Goal: Information Seeking & Learning: Check status

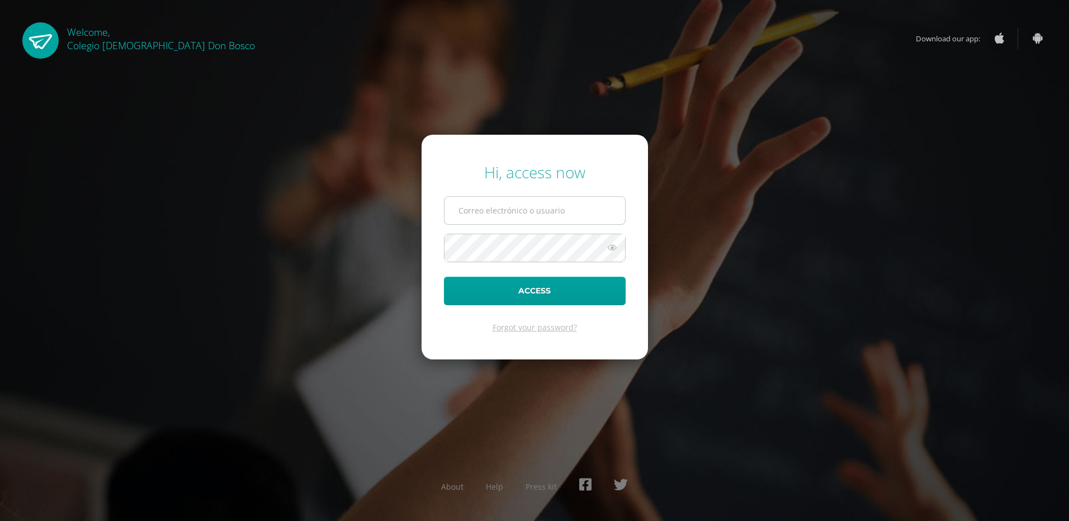
click at [525, 215] on input "text" at bounding box center [535, 210] width 181 height 27
click at [561, 207] on input "j.ochoa.kadb@gmail.com" at bounding box center [535, 210] width 181 height 27
type input "j.ochoa.2cdb@gmail.com"
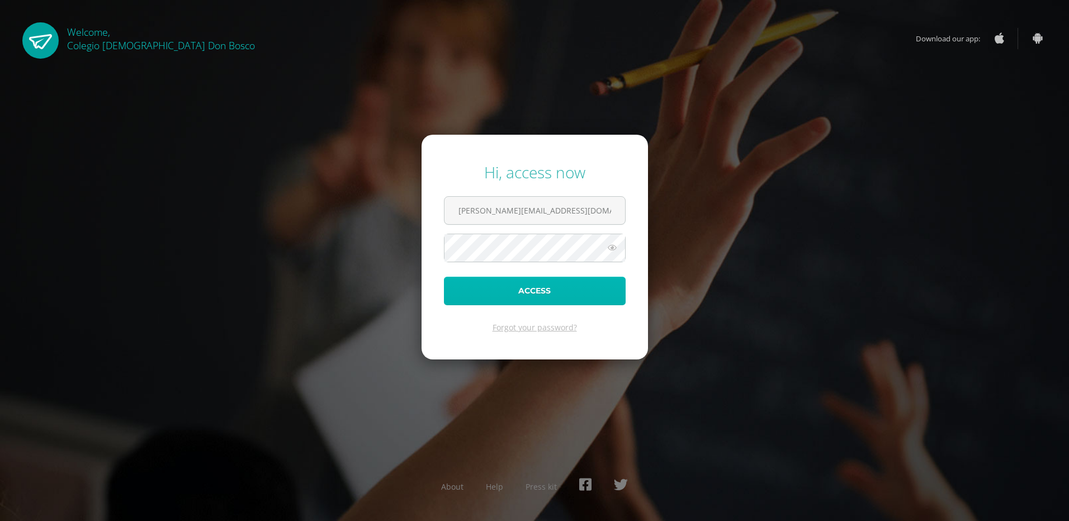
click at [516, 290] on button "Access" at bounding box center [535, 291] width 182 height 29
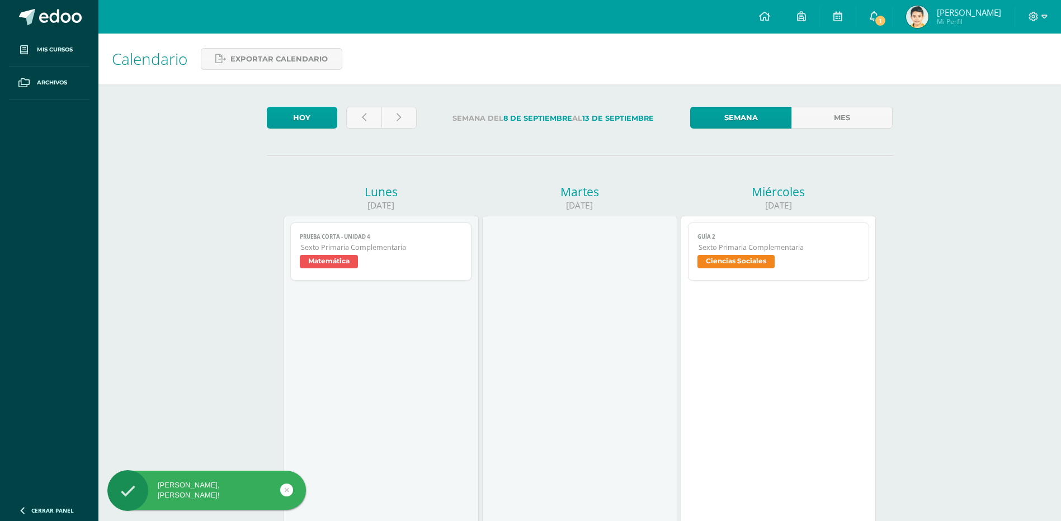
click at [886, 20] on span "1" at bounding box center [880, 21] width 12 height 12
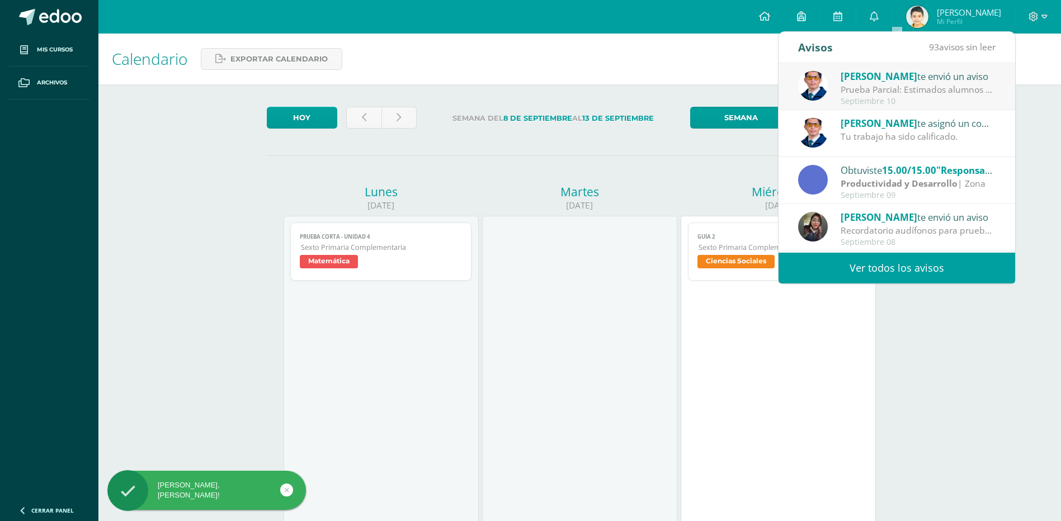
click at [946, 89] on div "Prueba Parcial: Estimados alumnos Se les recuerda que [DATE] [DATE] tendremos l…" at bounding box center [918, 89] width 155 height 13
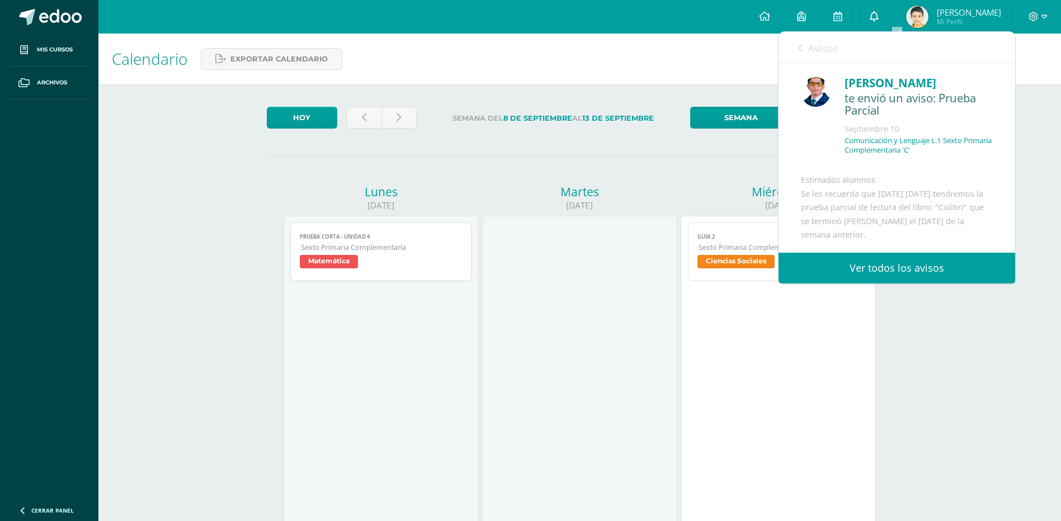
click at [879, 11] on icon at bounding box center [874, 16] width 9 height 10
click at [769, 18] on link at bounding box center [764, 17] width 38 height 34
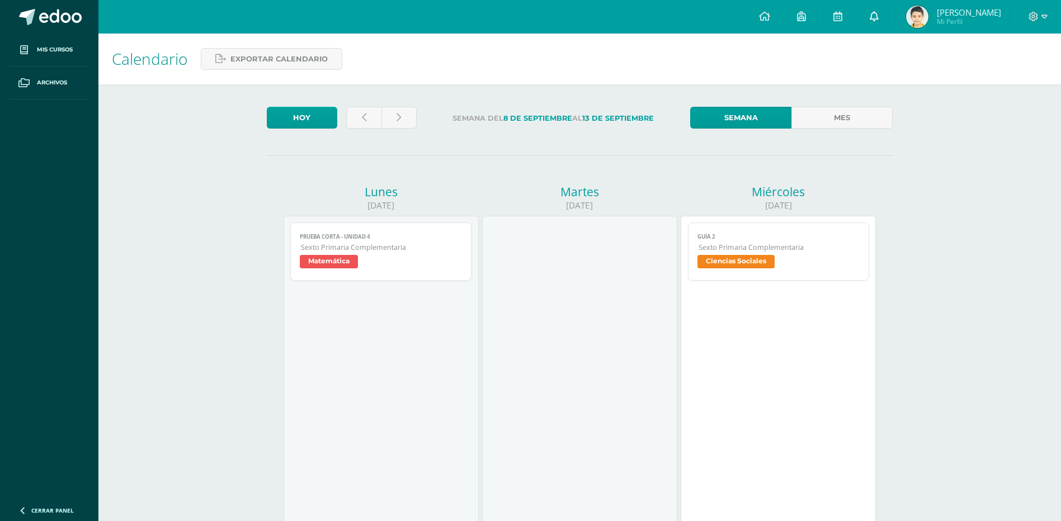
click at [879, 16] on icon at bounding box center [874, 16] width 9 height 10
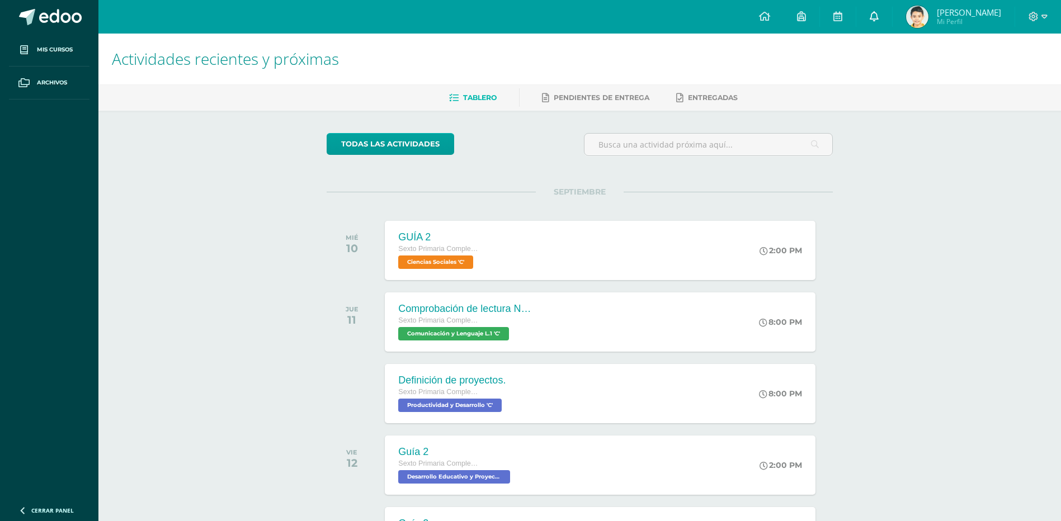
click at [879, 13] on icon at bounding box center [874, 16] width 9 height 10
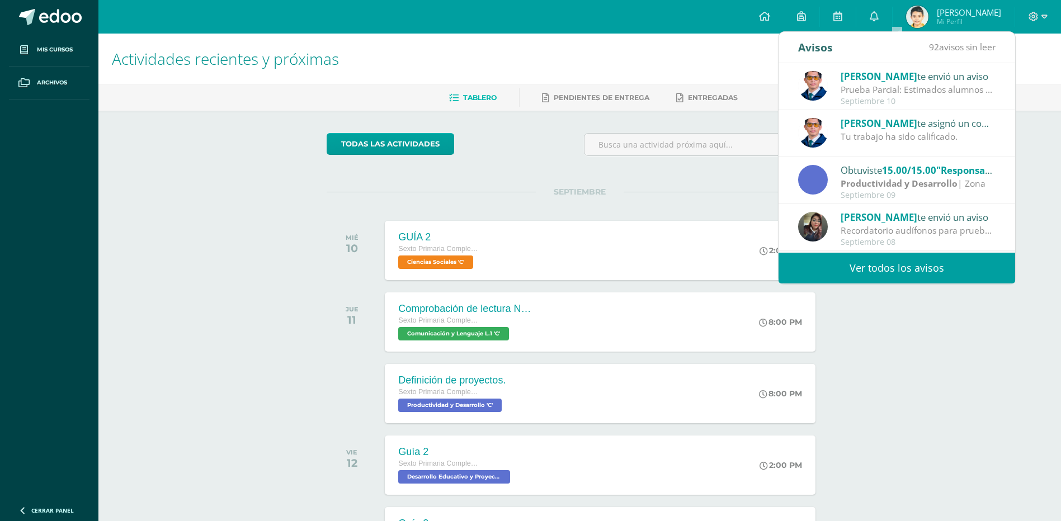
click at [884, 178] on strong "Productividad y Desarrollo" at bounding box center [899, 183] width 117 height 12
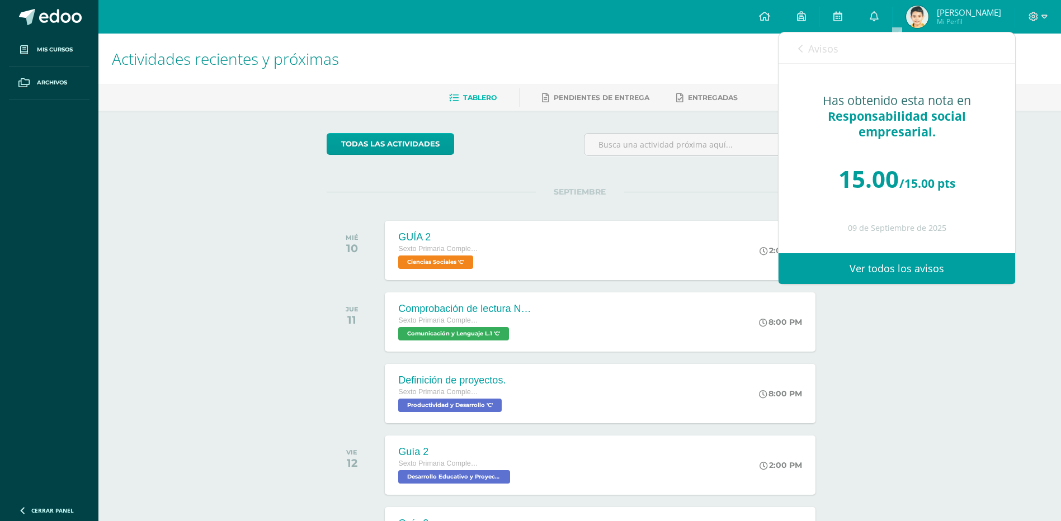
scroll to position [168, 0]
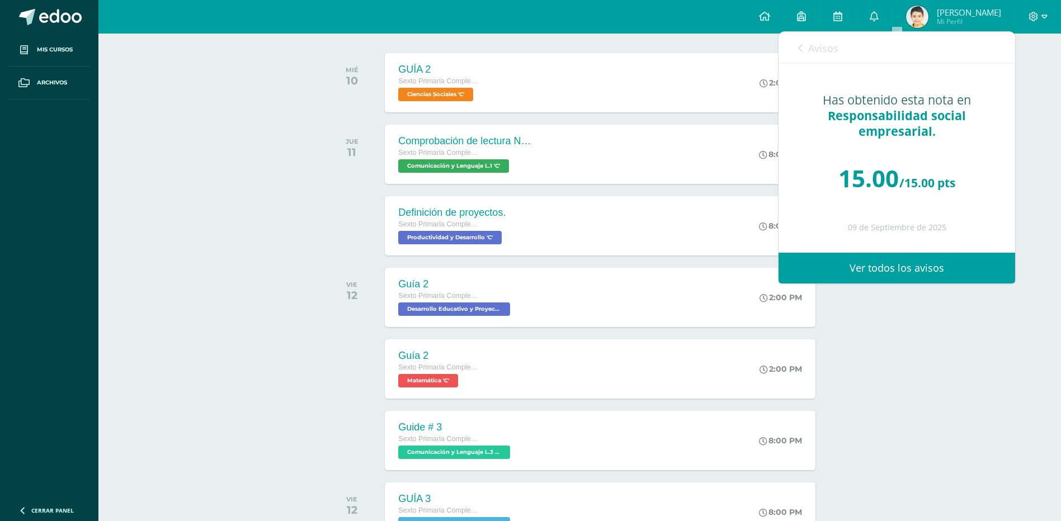
click at [708, 25] on div "Configuración Cerrar sesión José Emilio Mi Perfil Mis accesos directos Aprende …" at bounding box center [579, 17] width 962 height 34
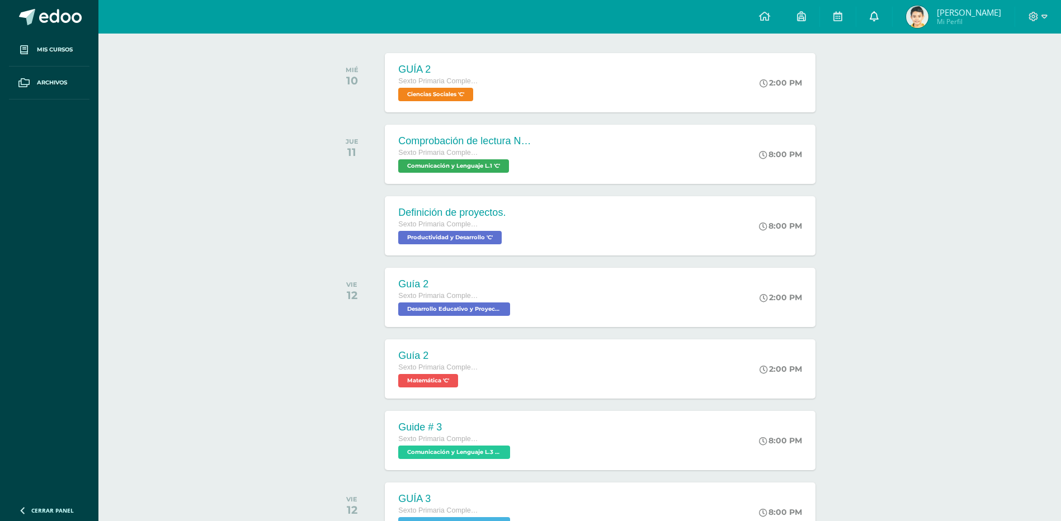
click at [879, 12] on icon at bounding box center [874, 16] width 9 height 10
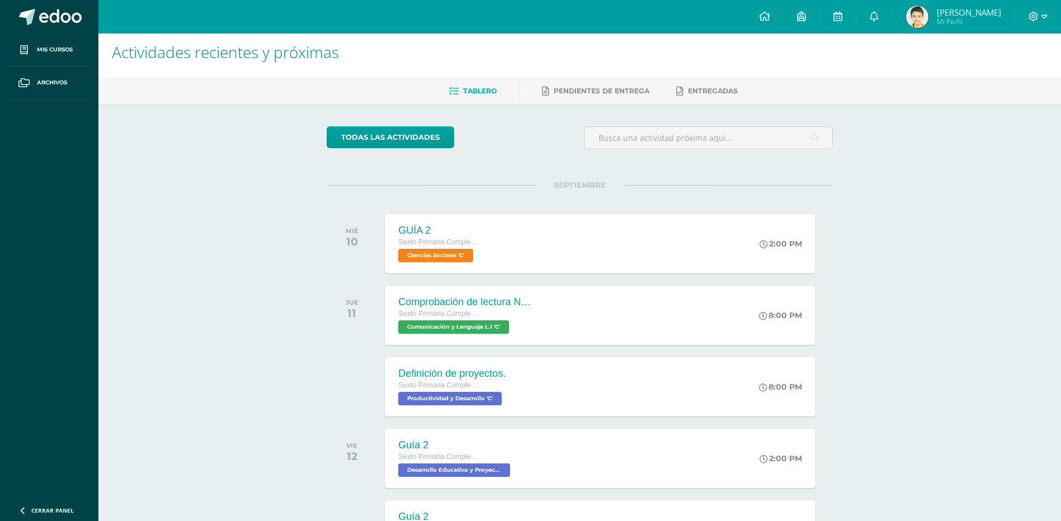
scroll to position [0, 0]
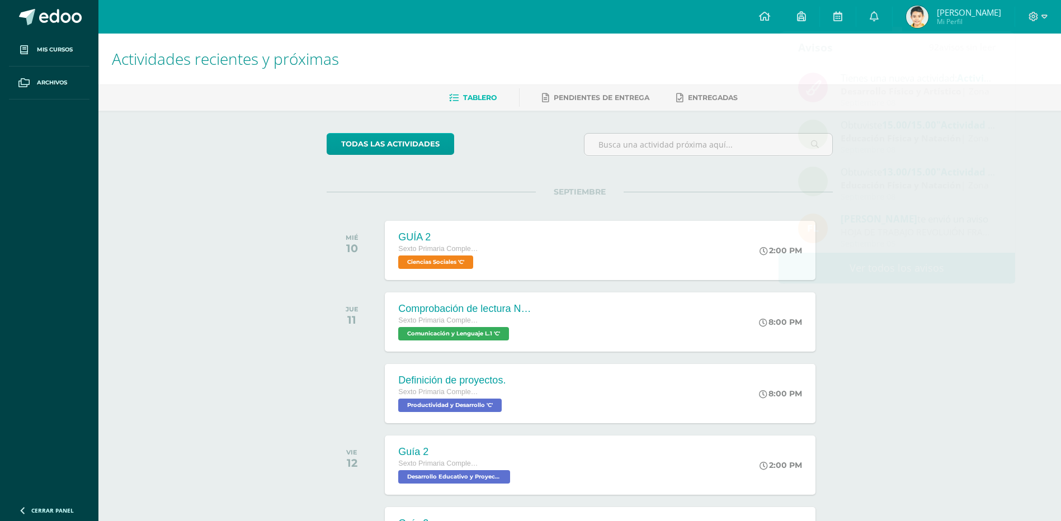
click at [697, 29] on div "Configuración Cerrar sesión José Emilio Mi Perfil Mis accesos directos Aprende …" at bounding box center [579, 17] width 962 height 34
click at [971, 20] on span "Mi Perfil" at bounding box center [969, 22] width 64 height 10
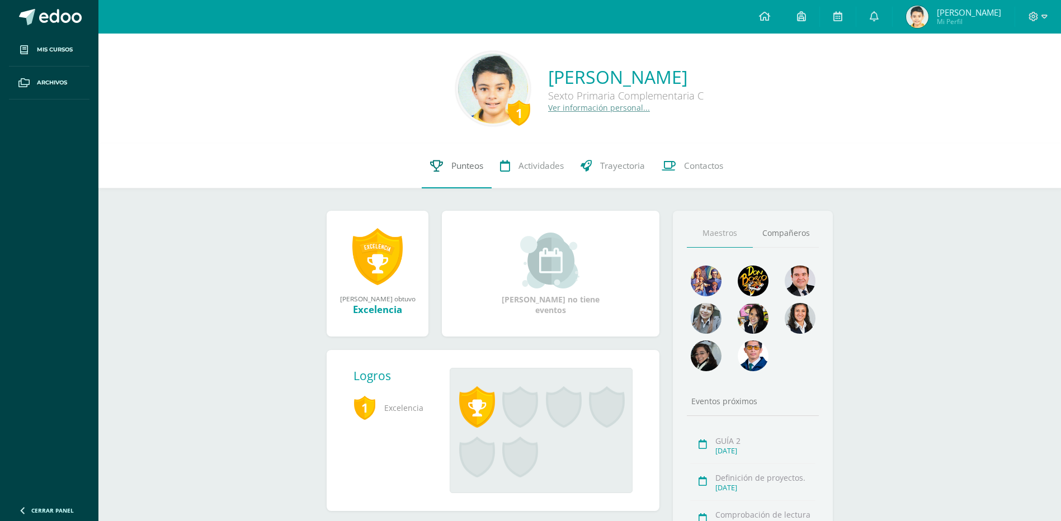
click at [471, 162] on span "Punteos" at bounding box center [467, 166] width 32 height 12
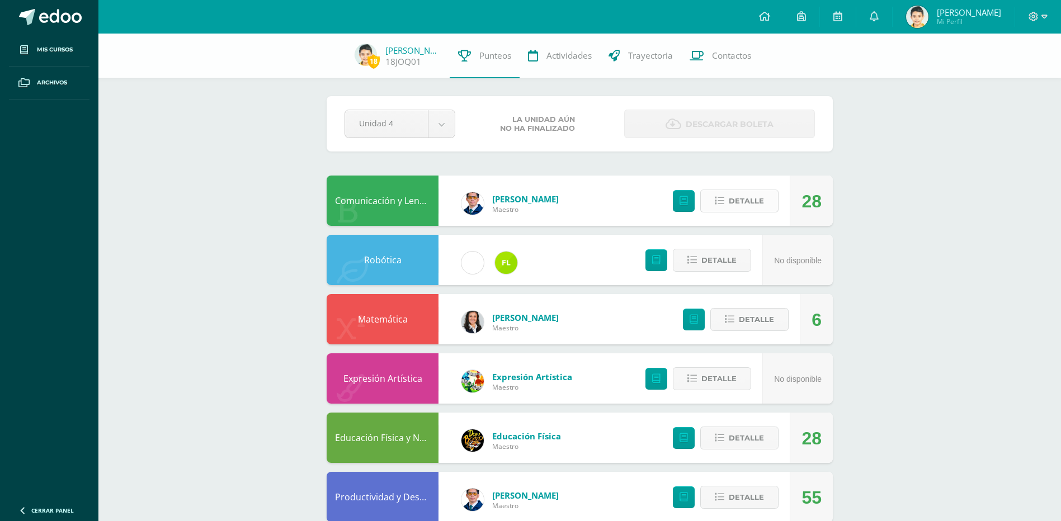
click at [741, 201] on span "Detalle" at bounding box center [746, 201] width 35 height 21
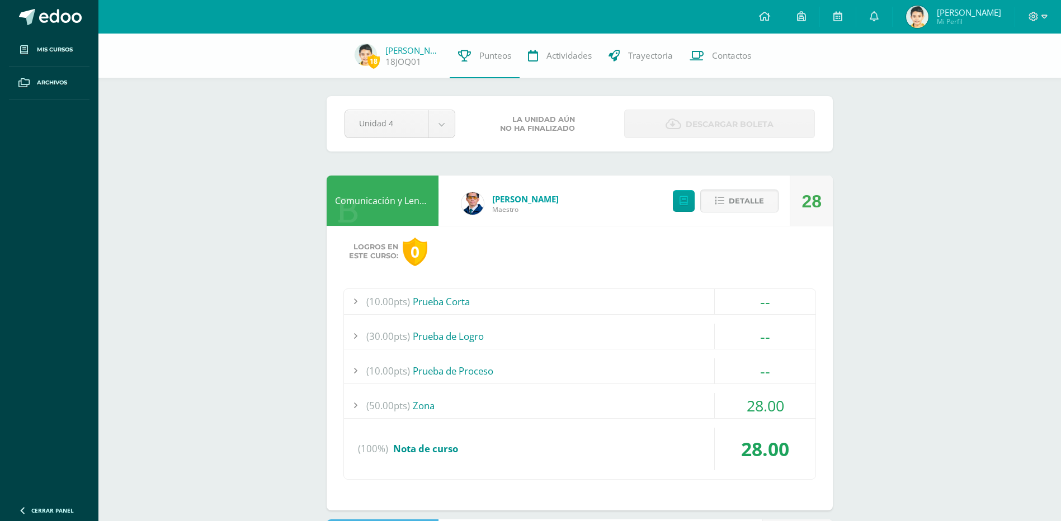
click at [424, 407] on div "(50.00pts) Zona" at bounding box center [579, 405] width 471 height 25
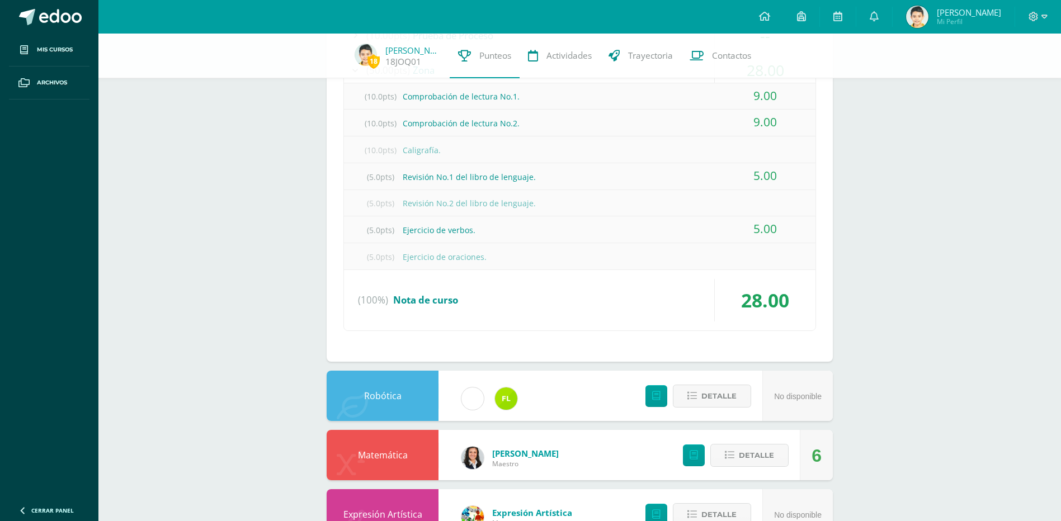
scroll to position [503, 0]
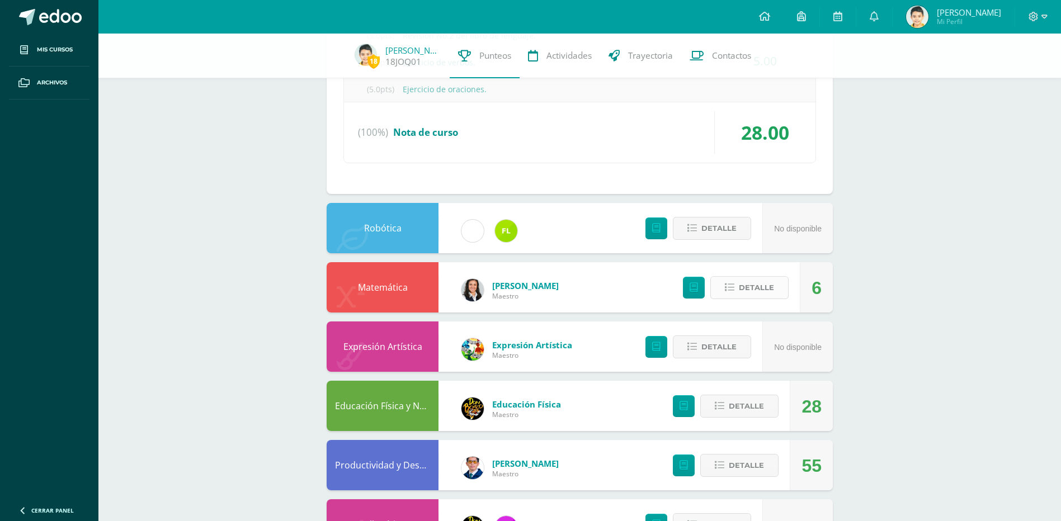
click at [757, 288] on span "Detalle" at bounding box center [756, 287] width 35 height 21
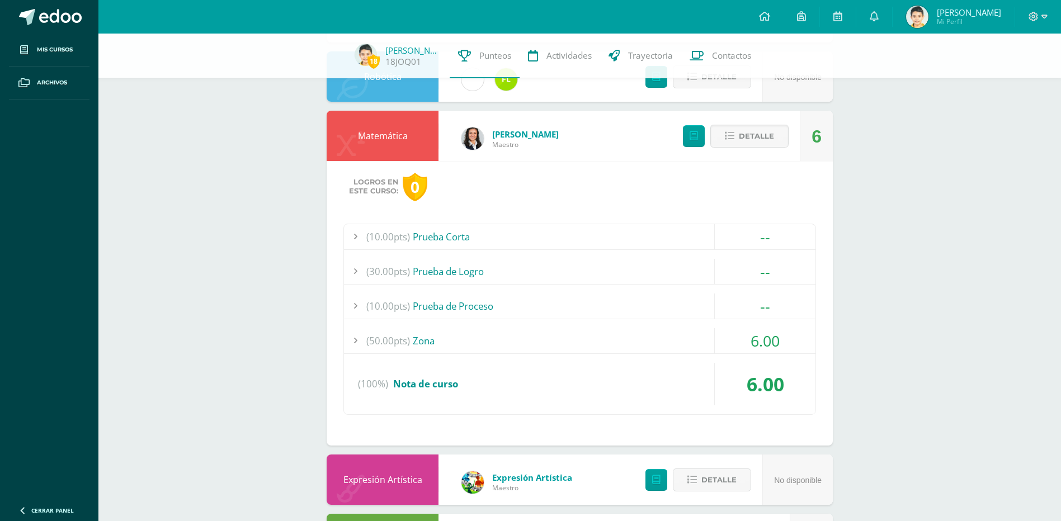
scroll to position [671, 0]
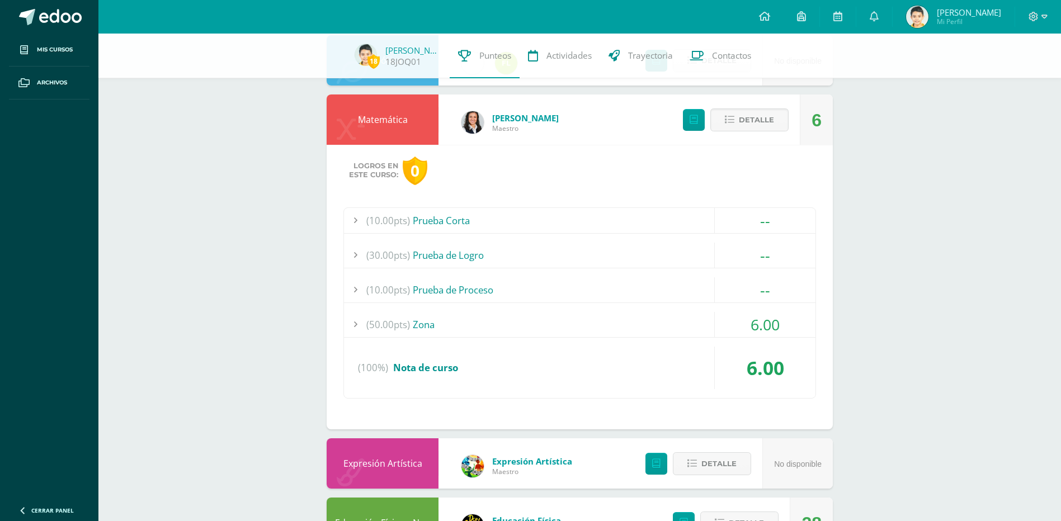
click at [429, 324] on div "(50.00pts) Zona" at bounding box center [579, 324] width 471 height 25
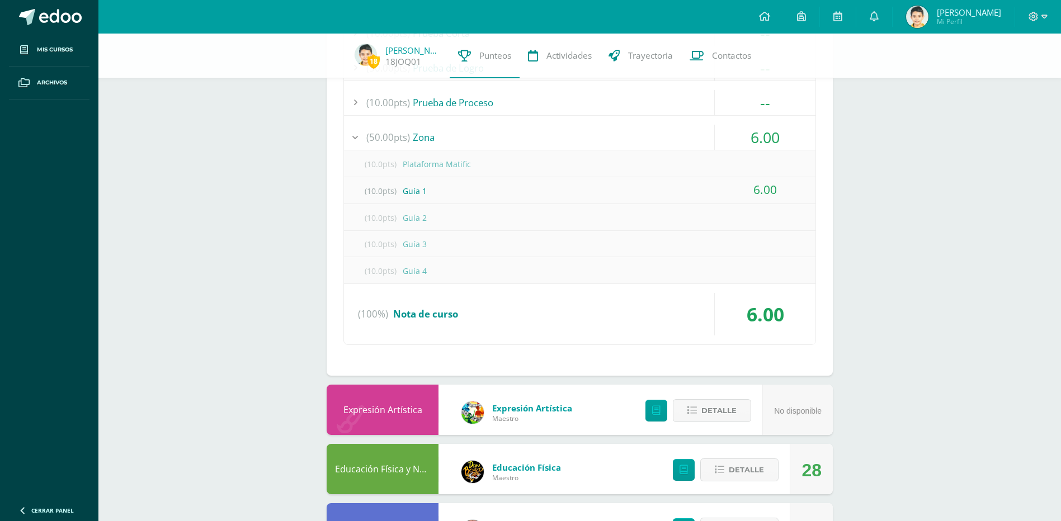
click at [759, 193] on span "6.00" at bounding box center [764, 190] width 23 height 16
click at [756, 192] on span "6.00" at bounding box center [764, 190] width 23 height 16
click at [414, 219] on div "(10.0pts) Guía 2" at bounding box center [579, 217] width 471 height 25
click at [411, 247] on div "(10.0pts) Guía 3" at bounding box center [579, 244] width 471 height 25
click at [413, 266] on div "(10.0pts) Guía 4" at bounding box center [579, 270] width 471 height 25
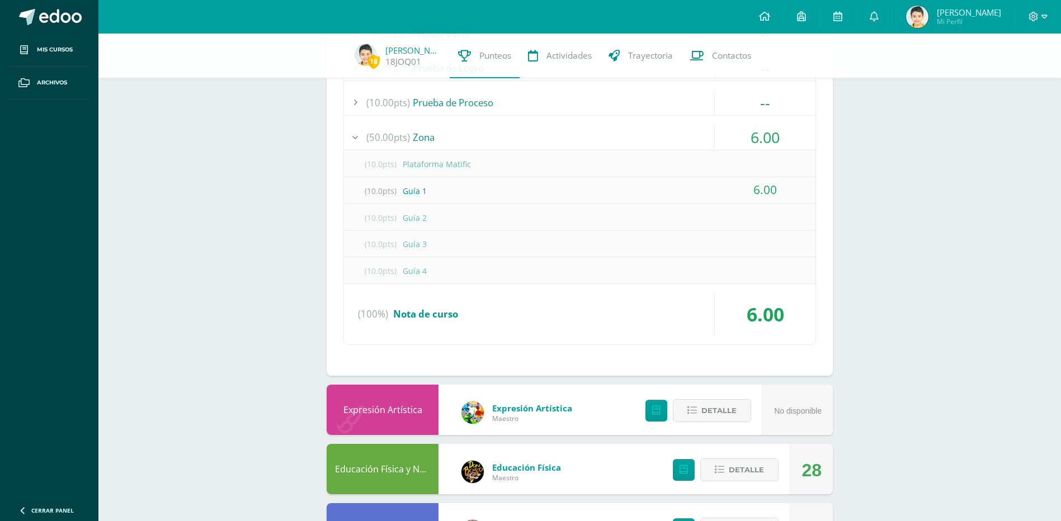
click at [413, 219] on div "(10.0pts) Guía 2" at bounding box center [579, 217] width 471 height 25
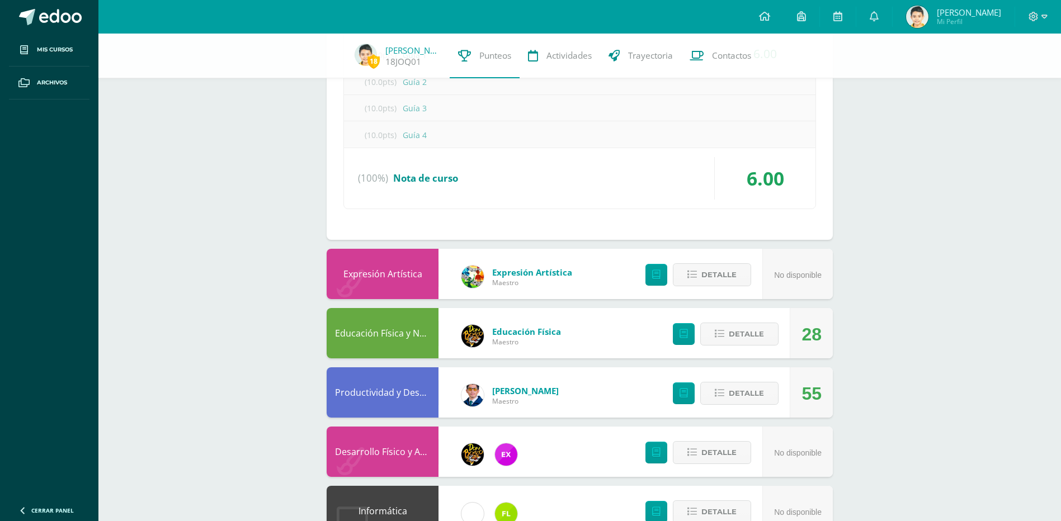
scroll to position [839, 0]
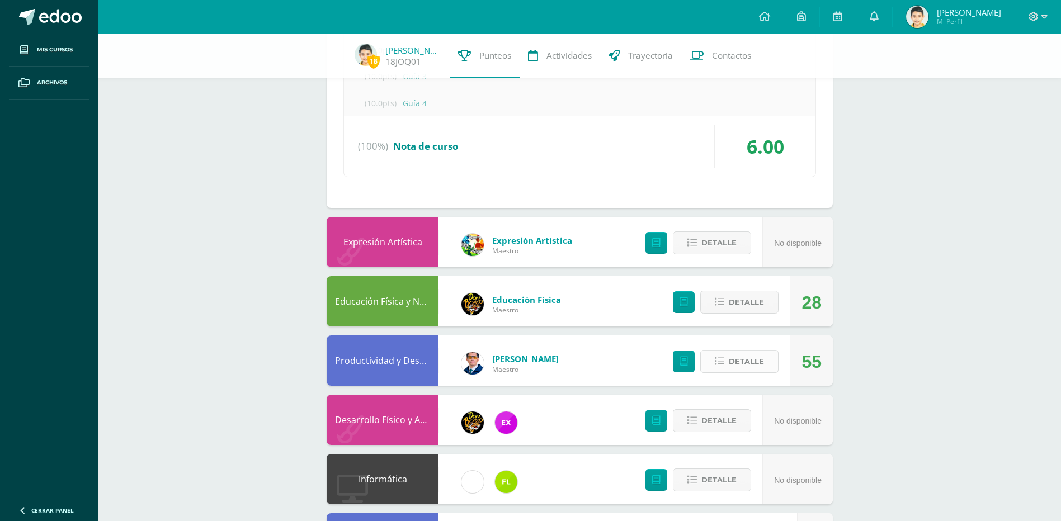
click at [753, 362] on span "Detalle" at bounding box center [746, 361] width 35 height 21
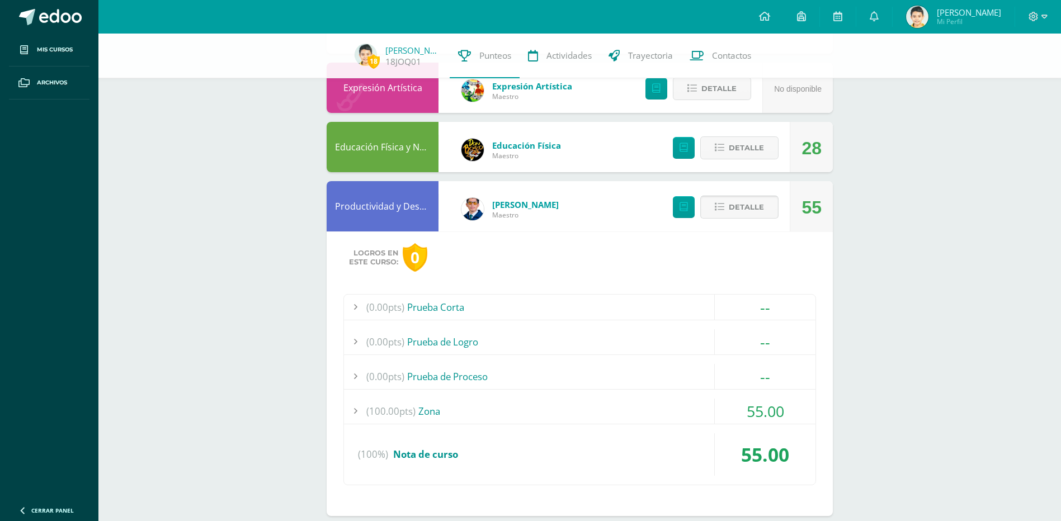
scroll to position [1007, 0]
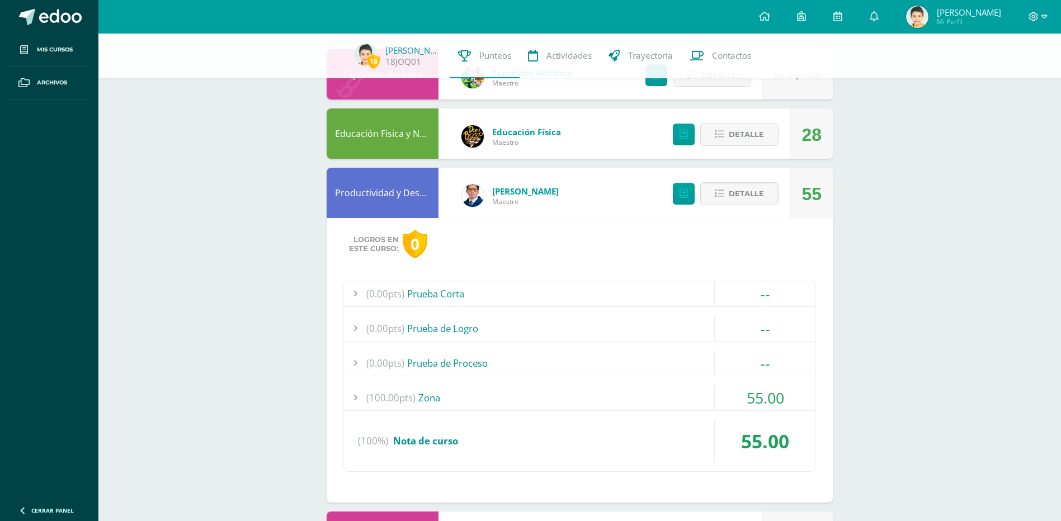
click at [432, 399] on div "(100.00pts) Zona" at bounding box center [579, 397] width 471 height 25
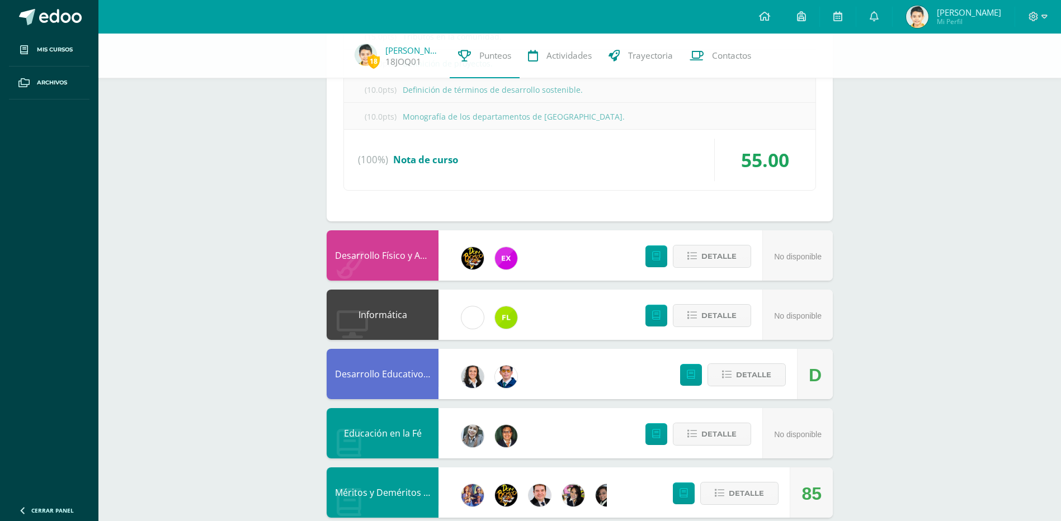
scroll to position [1376, 0]
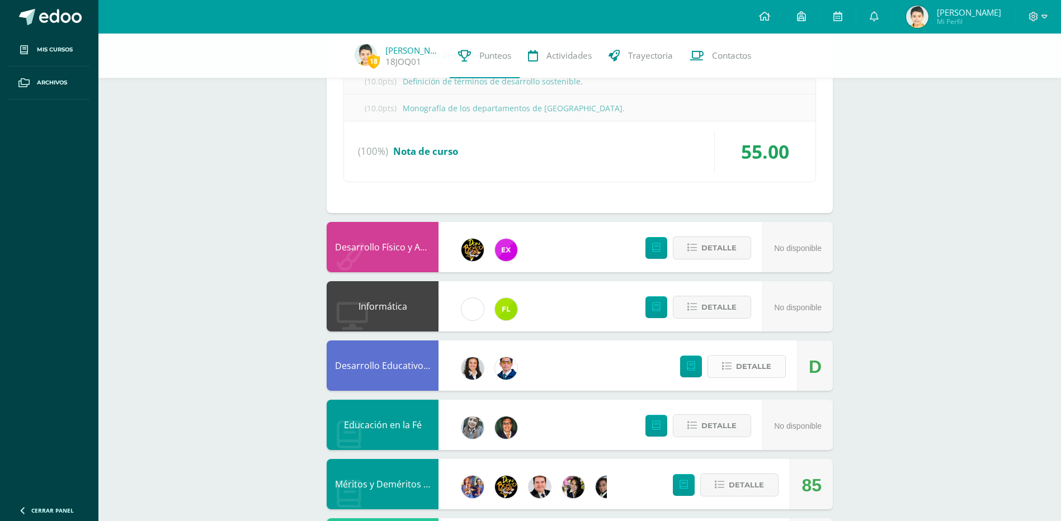
click at [756, 367] on span "Detalle" at bounding box center [753, 366] width 35 height 21
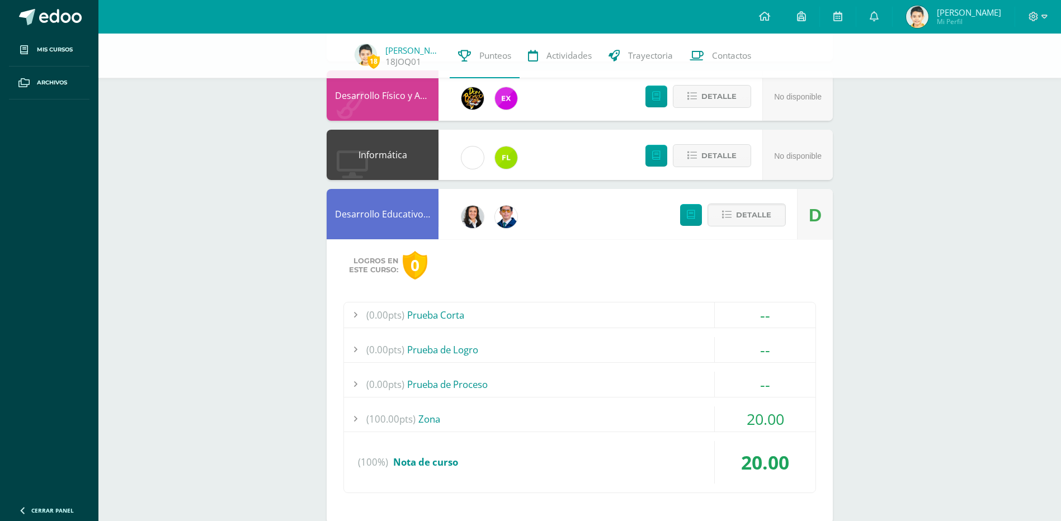
scroll to position [1544, 0]
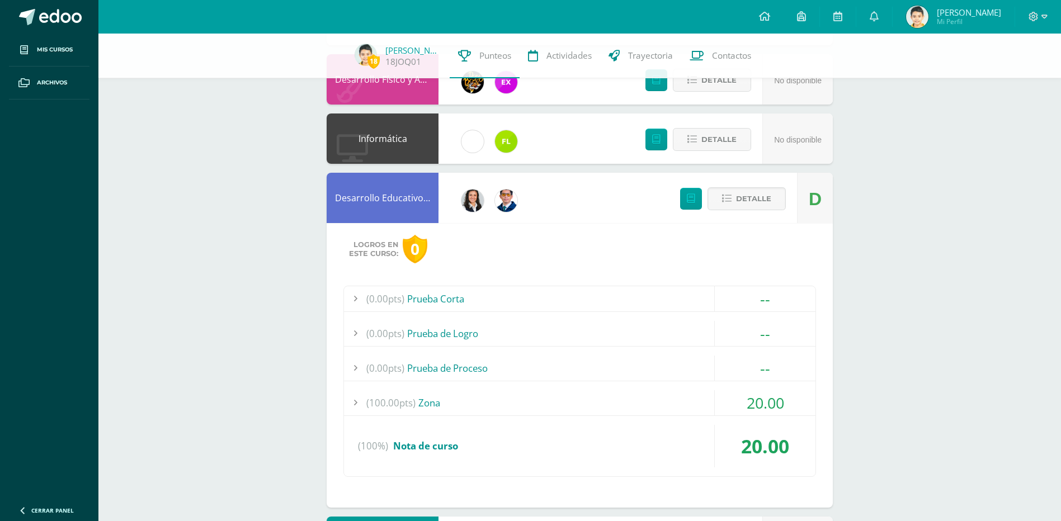
click at [430, 404] on div "(100.00pts) Zona" at bounding box center [579, 402] width 471 height 25
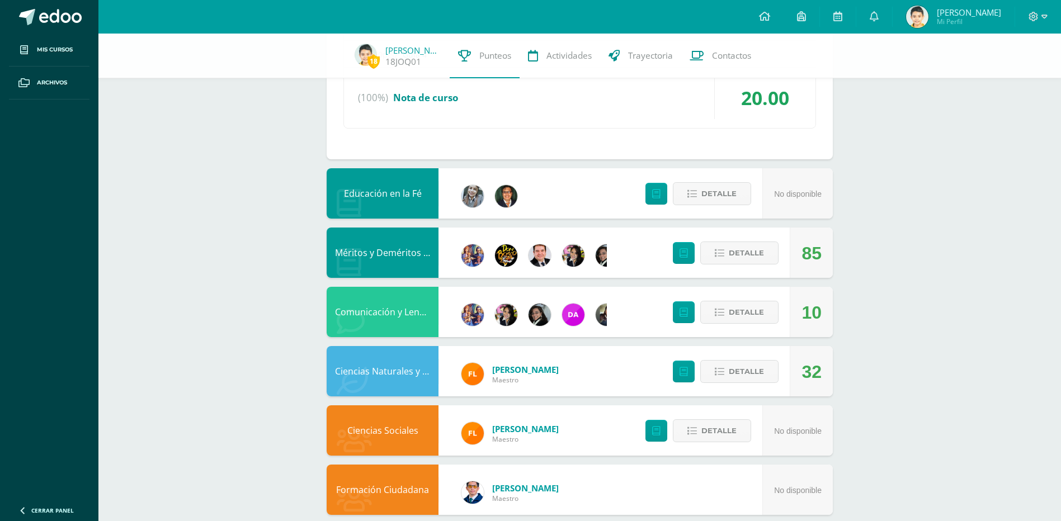
scroll to position [1802, 0]
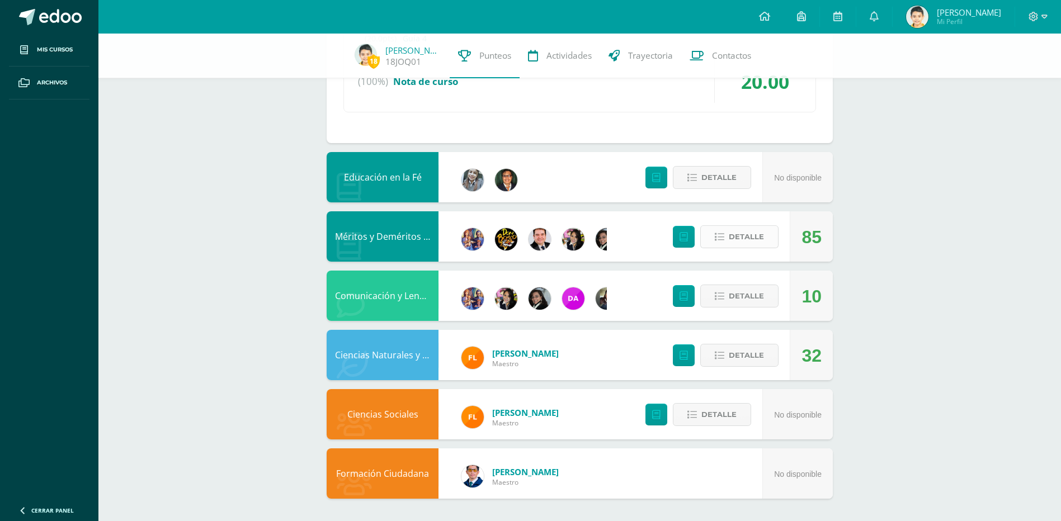
click at [738, 238] on span "Detalle" at bounding box center [746, 236] width 35 height 21
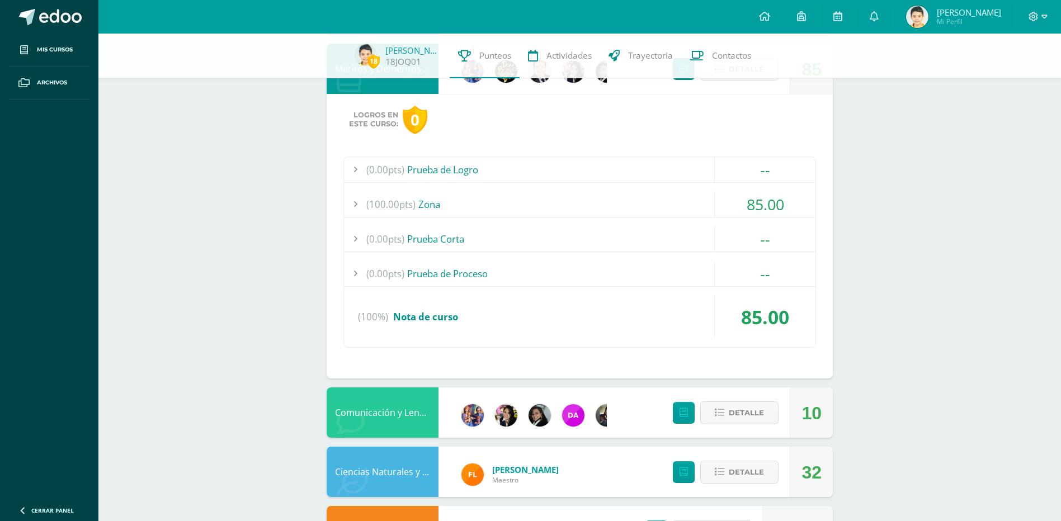
scroll to position [2086, 0]
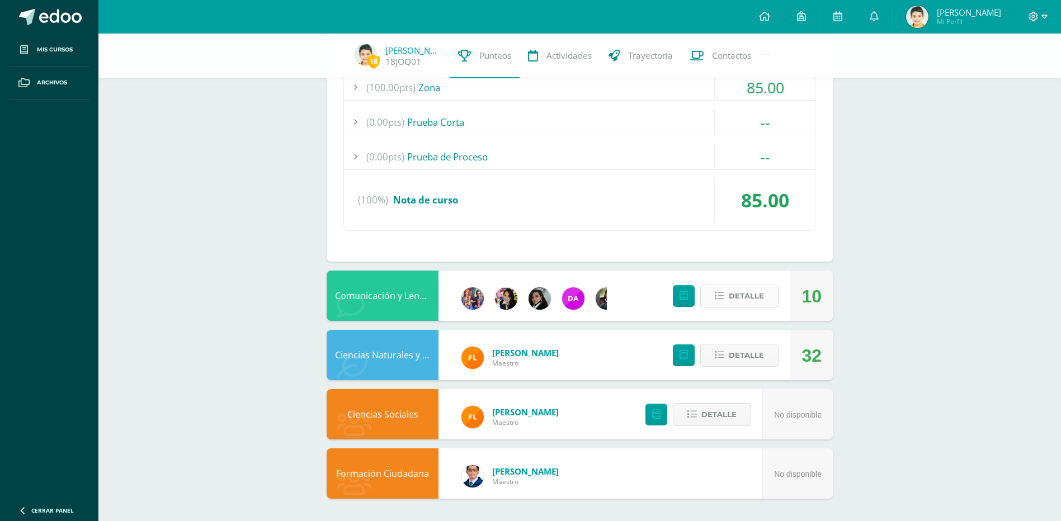
click at [740, 296] on span "Detalle" at bounding box center [746, 296] width 35 height 21
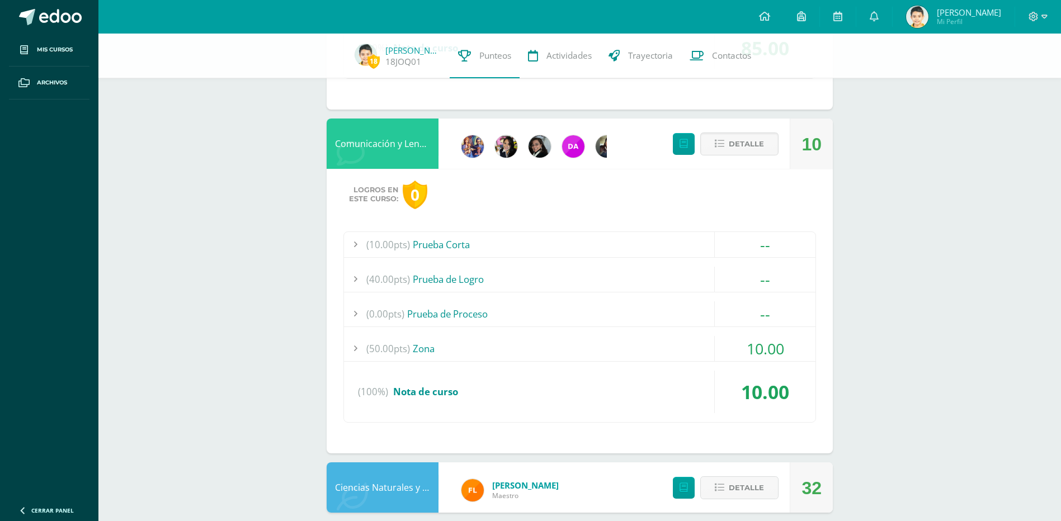
scroll to position [2254, 0]
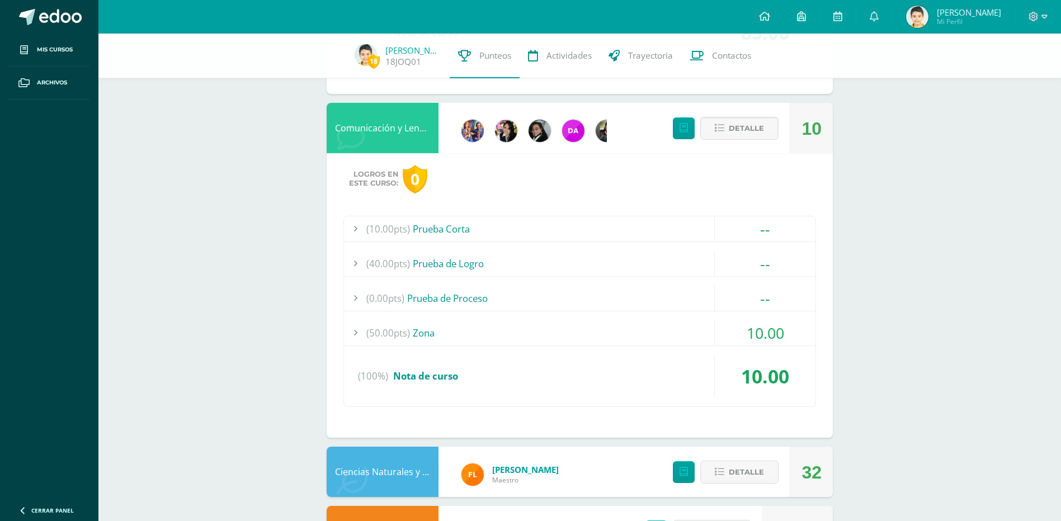
click at [427, 334] on div "(50.00pts) Zona" at bounding box center [579, 332] width 471 height 25
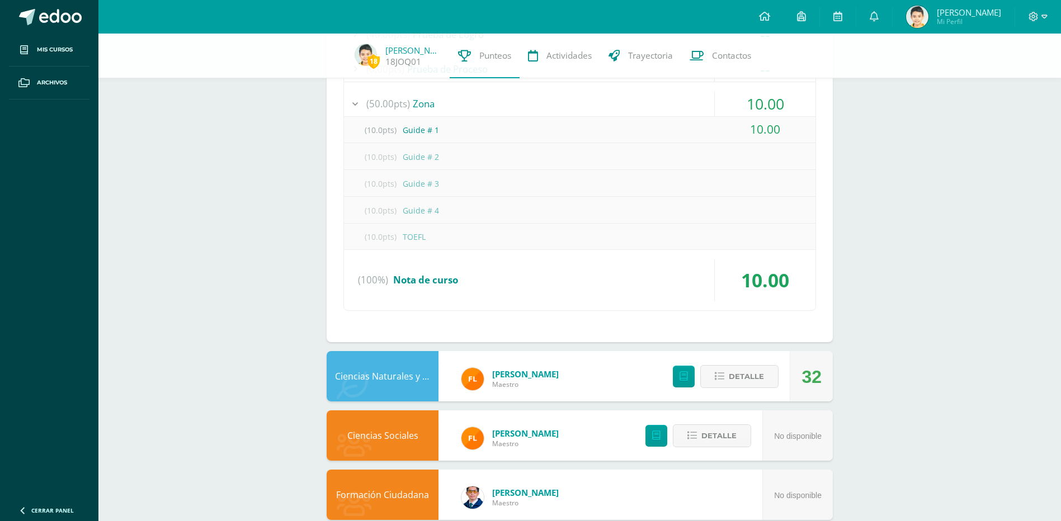
scroll to position [2398, 0]
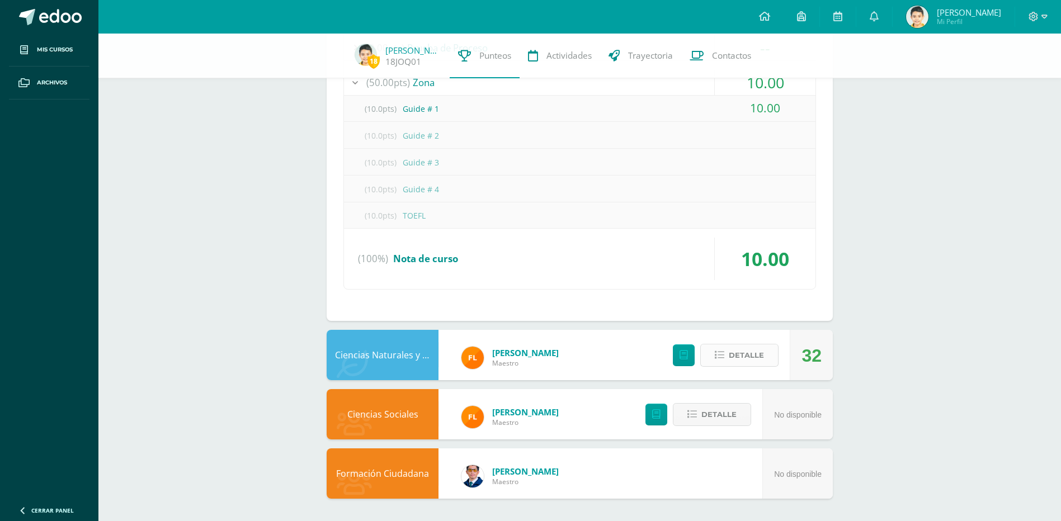
click at [750, 352] on span "Detalle" at bounding box center [746, 355] width 35 height 21
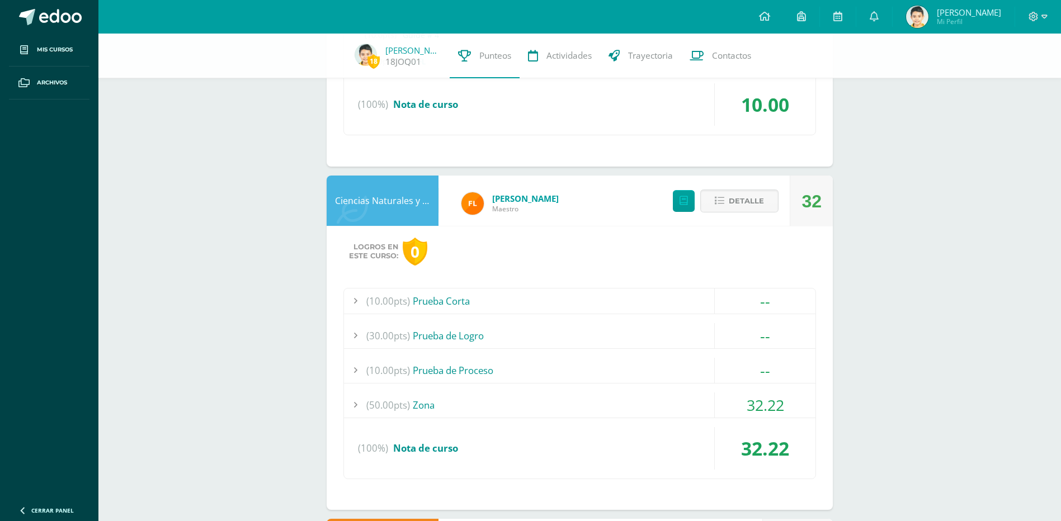
scroll to position [2566, 0]
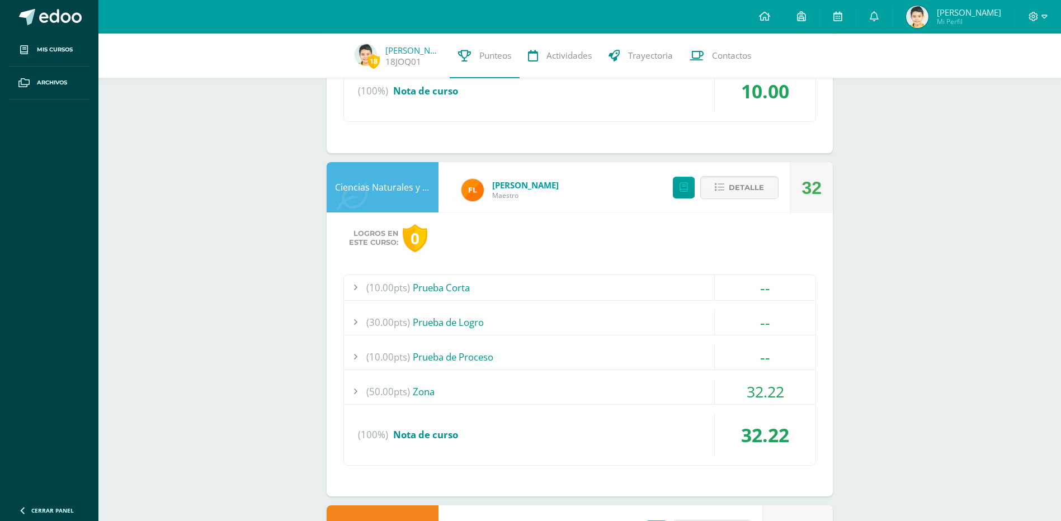
click at [422, 392] on div "(50.00pts) Zona" at bounding box center [579, 391] width 471 height 25
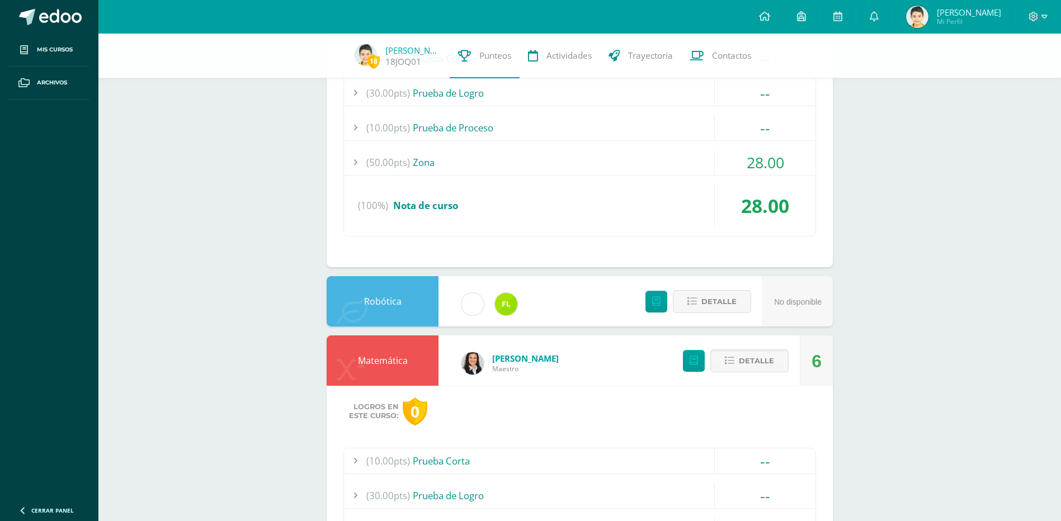
scroll to position [0, 0]
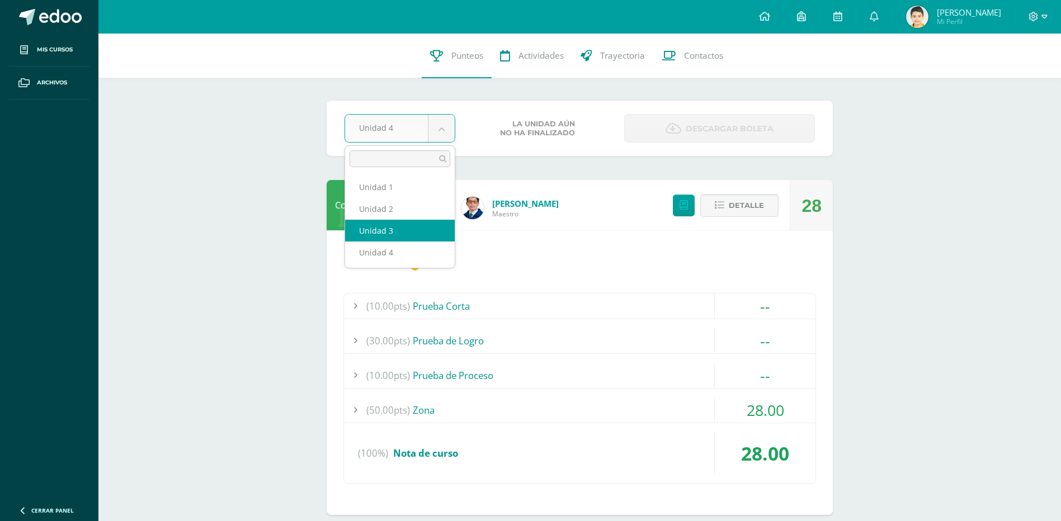
select select "Unidad 3"
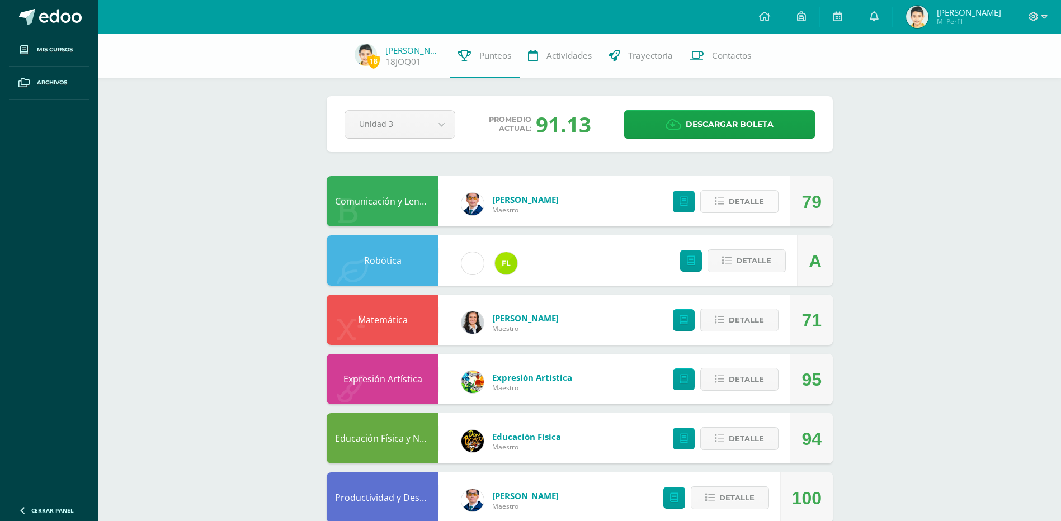
click at [746, 201] on span "Detalle" at bounding box center [746, 201] width 35 height 21
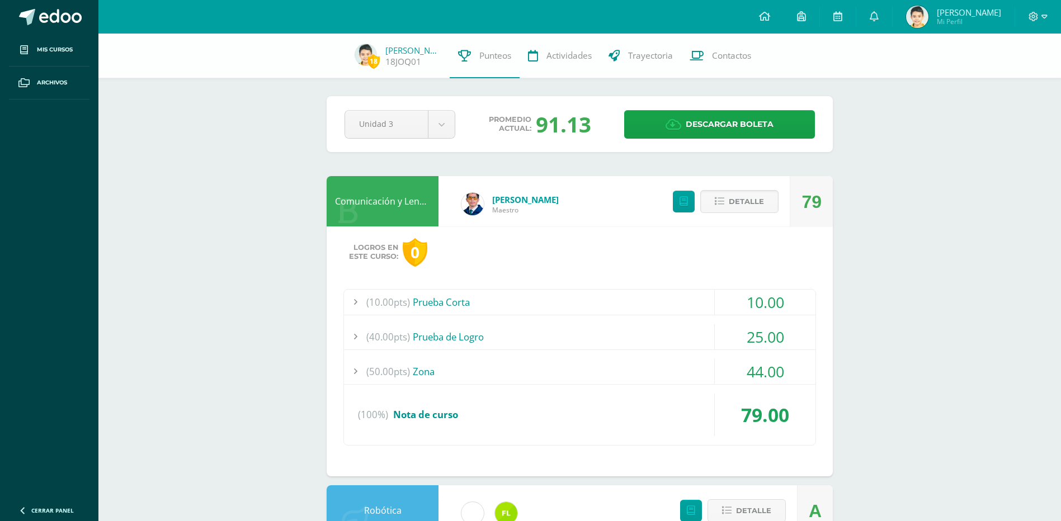
click at [440, 301] on div "(10.00pts) Prueba Corta" at bounding box center [579, 302] width 471 height 25
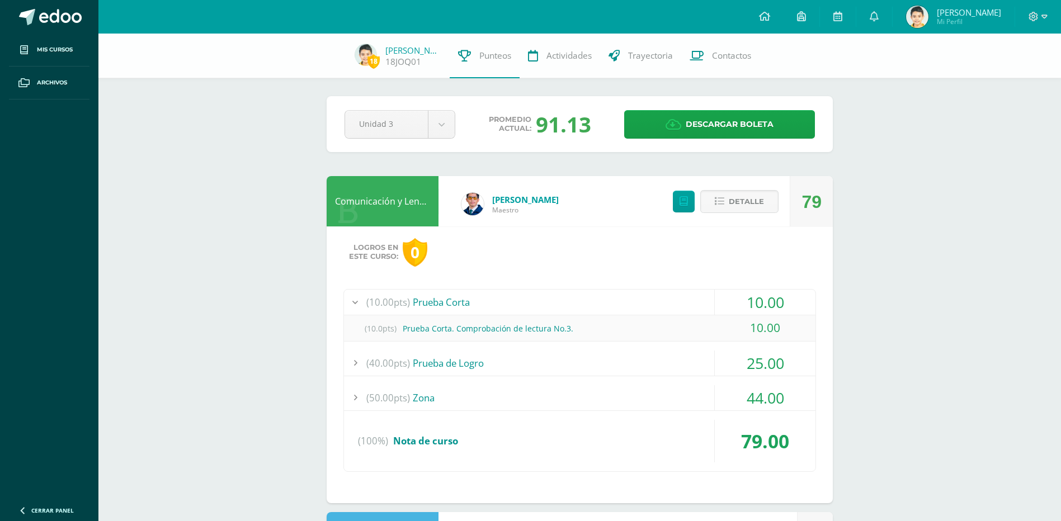
click at [440, 362] on div "(40.00pts) Prueba de Logro" at bounding box center [579, 363] width 471 height 25
click at [423, 398] on div "(50.00pts) Zona" at bounding box center [579, 397] width 471 height 25
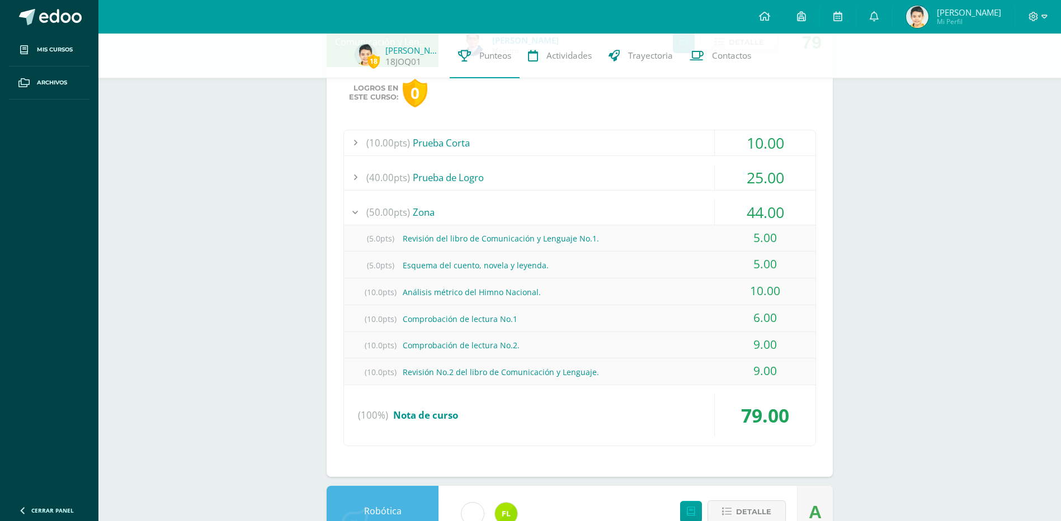
scroll to position [168, 0]
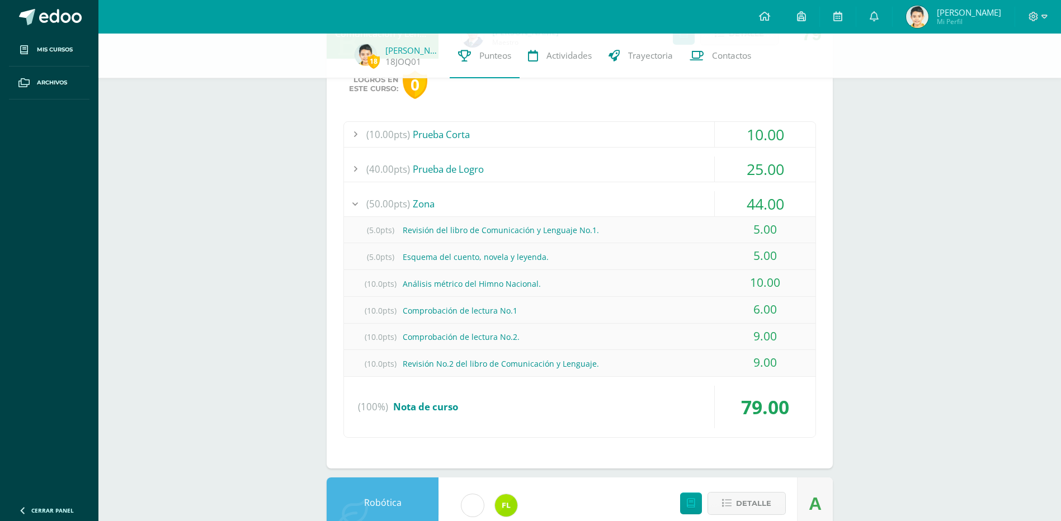
click at [423, 203] on div "(50.00pts) Zona" at bounding box center [579, 203] width 471 height 25
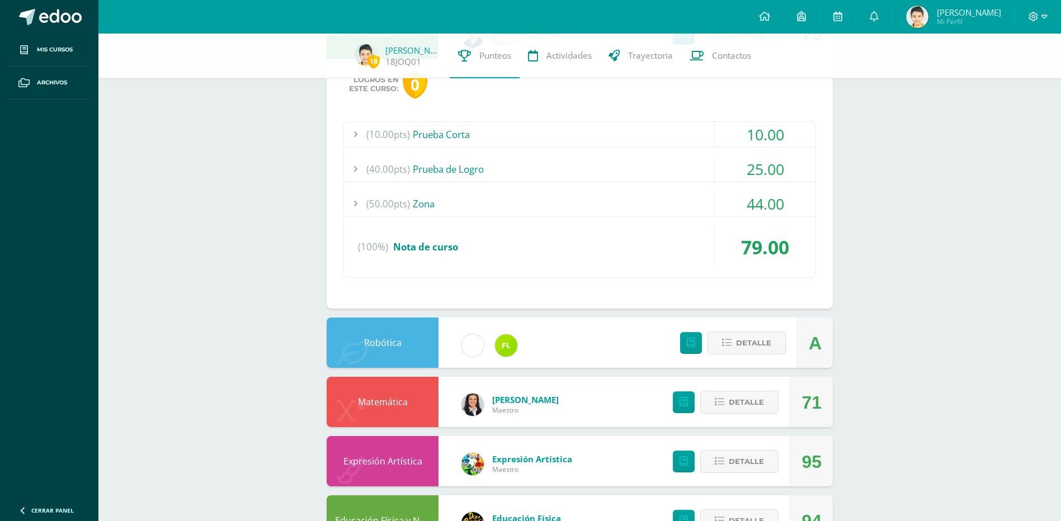
click at [439, 168] on div "(40.00pts) Prueba de Logro" at bounding box center [579, 169] width 471 height 25
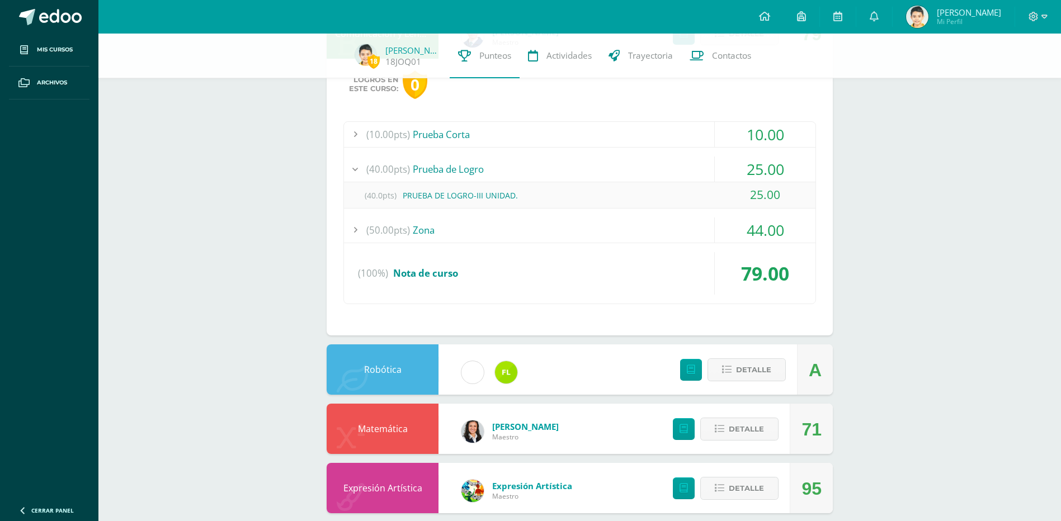
click at [461, 194] on div "(40.0pts) PRUEBA DE LOGRO-III UNIDAD." at bounding box center [579, 195] width 471 height 25
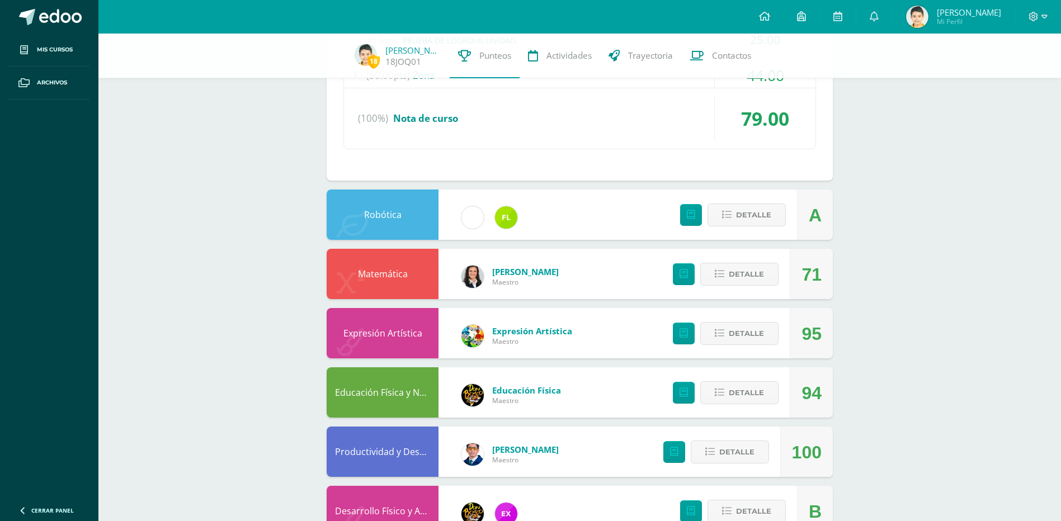
scroll to position [336, 0]
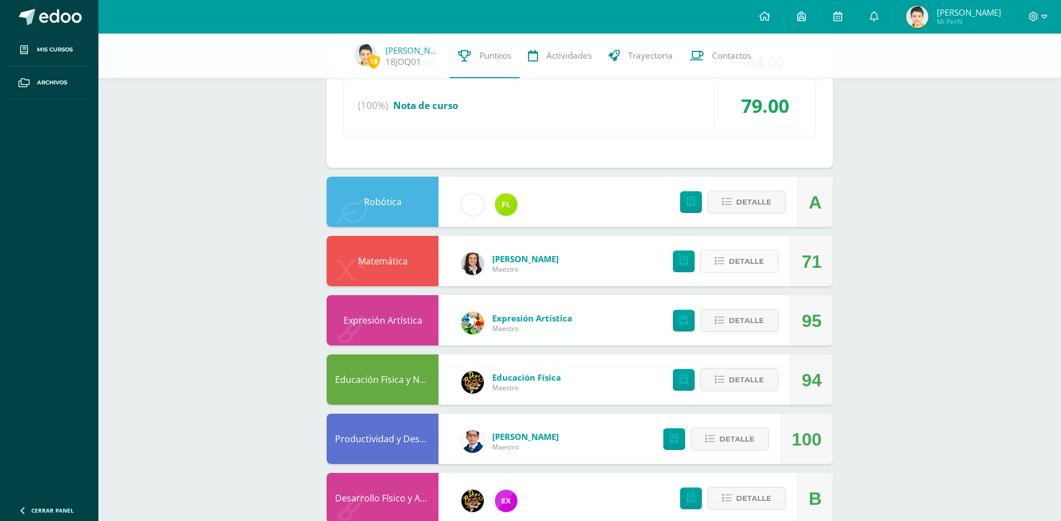
click at [740, 262] on span "Detalle" at bounding box center [746, 261] width 35 height 21
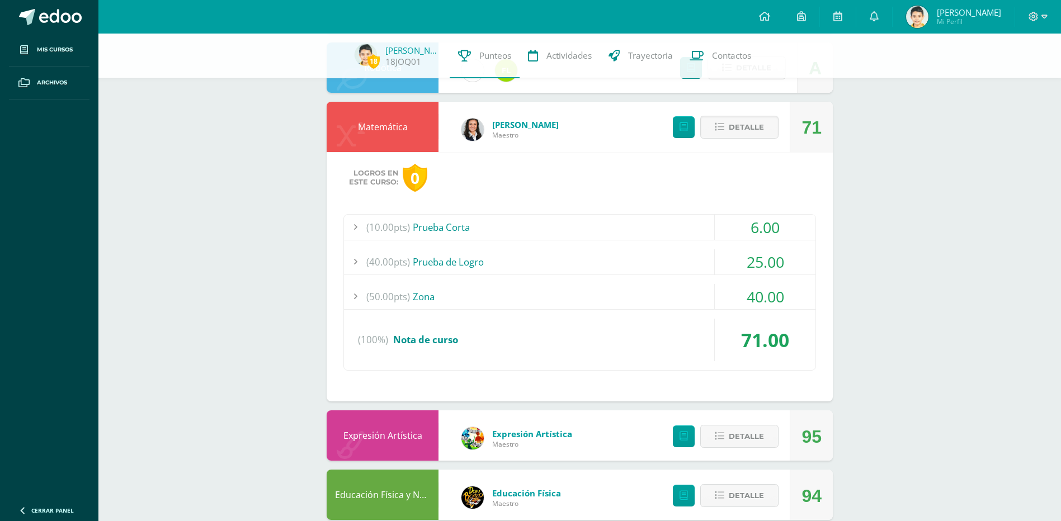
scroll to position [503, 0]
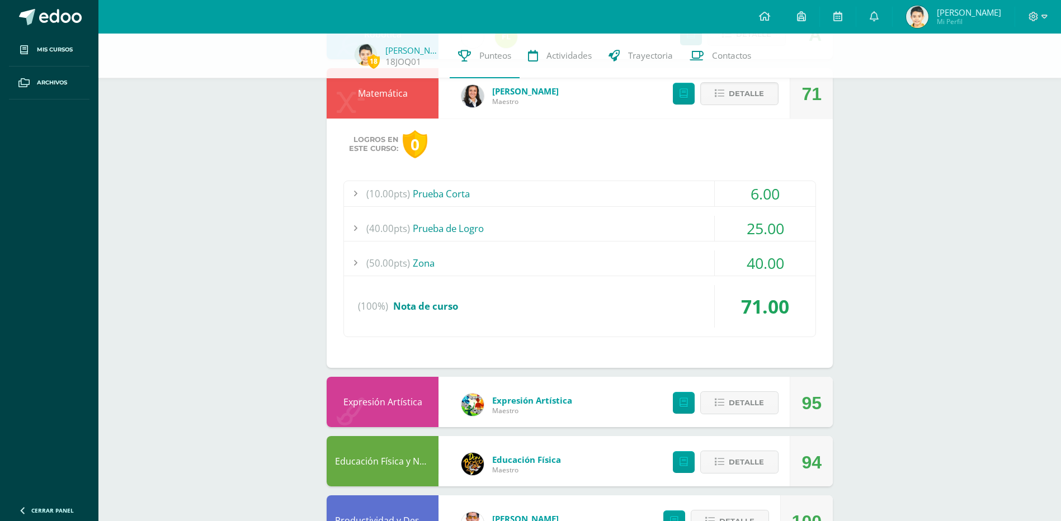
click at [441, 195] on div "(10.00pts) Prueba Corta" at bounding box center [579, 193] width 471 height 25
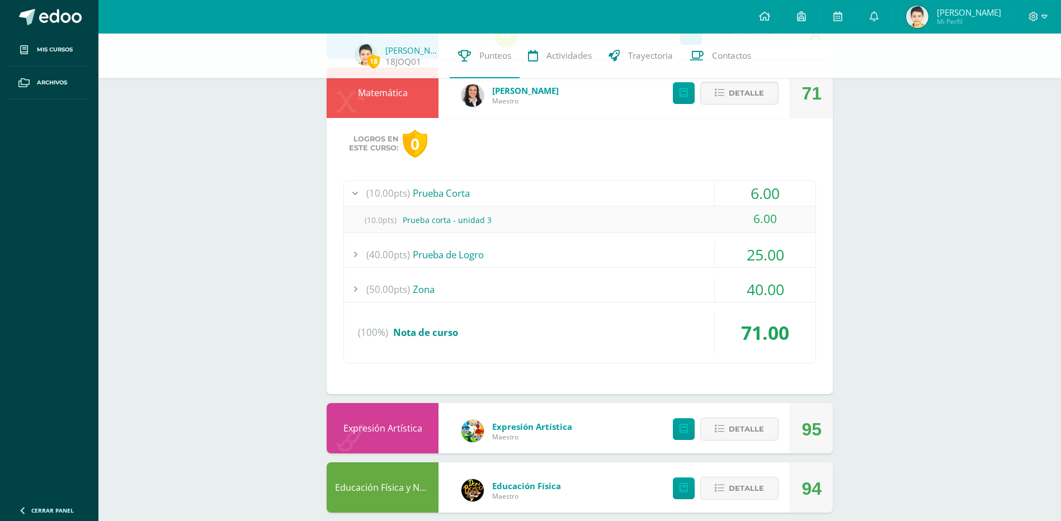
scroll to position [476, 0]
click at [434, 254] on div "(40.00pts) Prueba de Logro" at bounding box center [579, 255] width 471 height 25
click at [433, 290] on div "(50.00pts) Zona" at bounding box center [579, 289] width 471 height 25
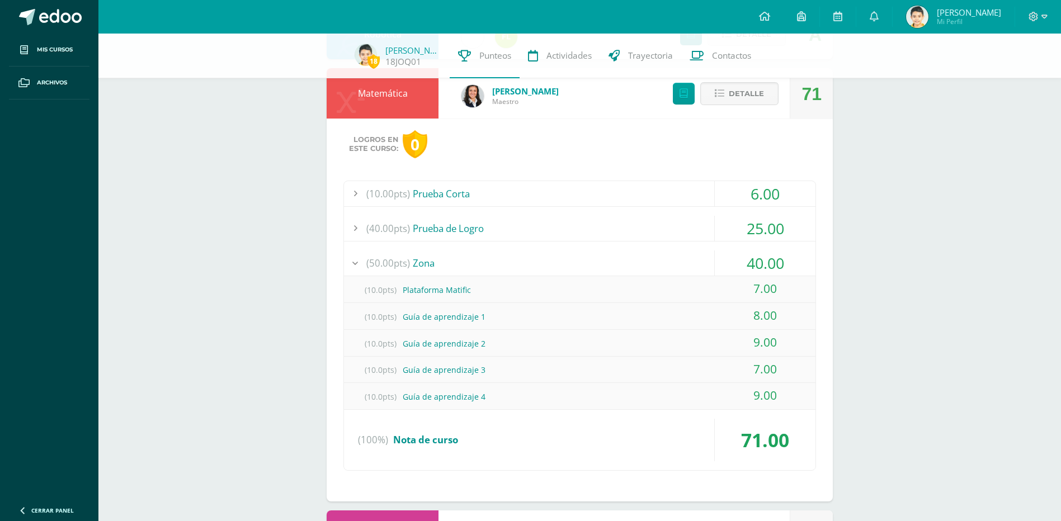
click at [454, 230] on div "(40.00pts) Prueba de Logro" at bounding box center [579, 228] width 471 height 25
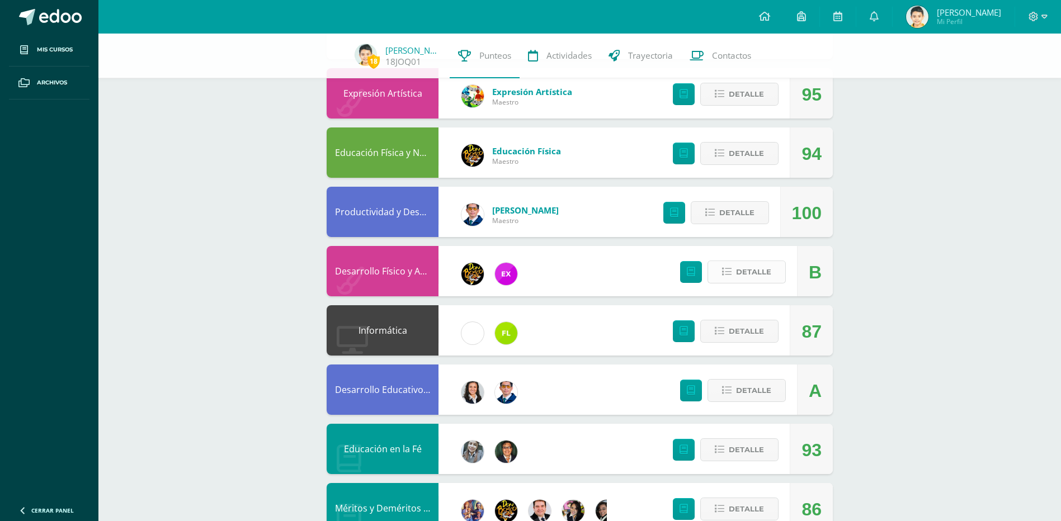
scroll to position [980, 0]
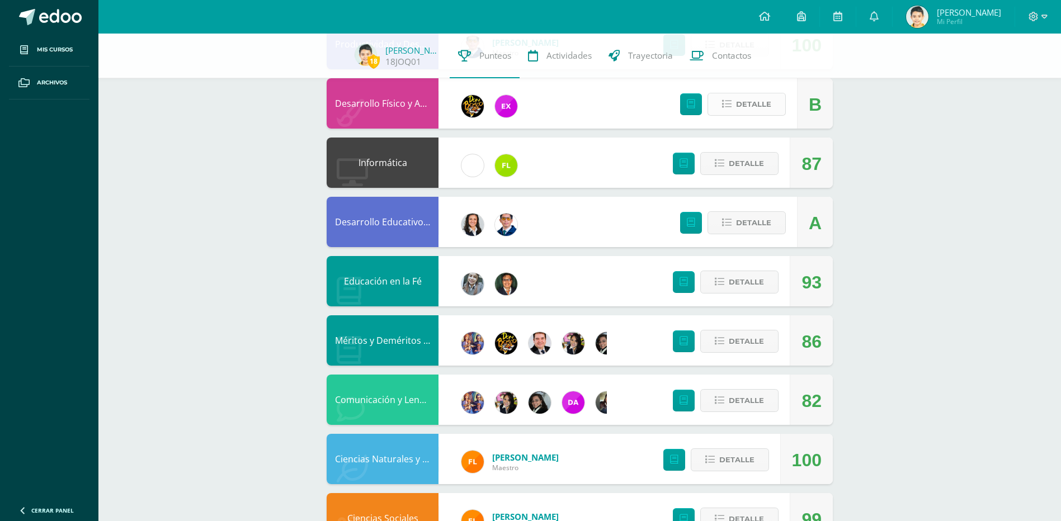
click at [775, 106] on button "Detalle" at bounding box center [746, 104] width 78 height 23
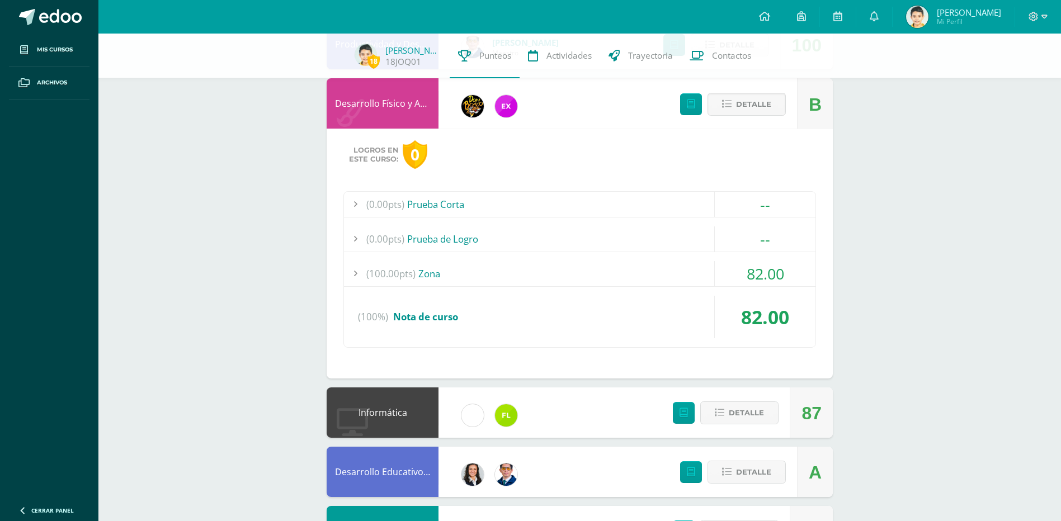
click at [433, 273] on div "(100.00pts) Zona" at bounding box center [579, 273] width 471 height 25
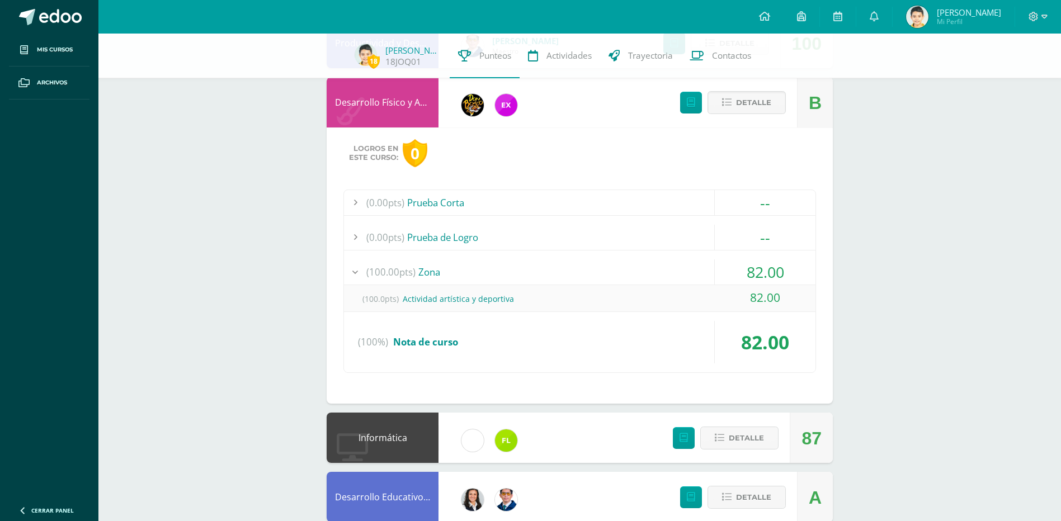
scroll to position [953, 0]
click at [436, 304] on div "(100.0pts) Actividad artística y deportiva" at bounding box center [579, 299] width 471 height 25
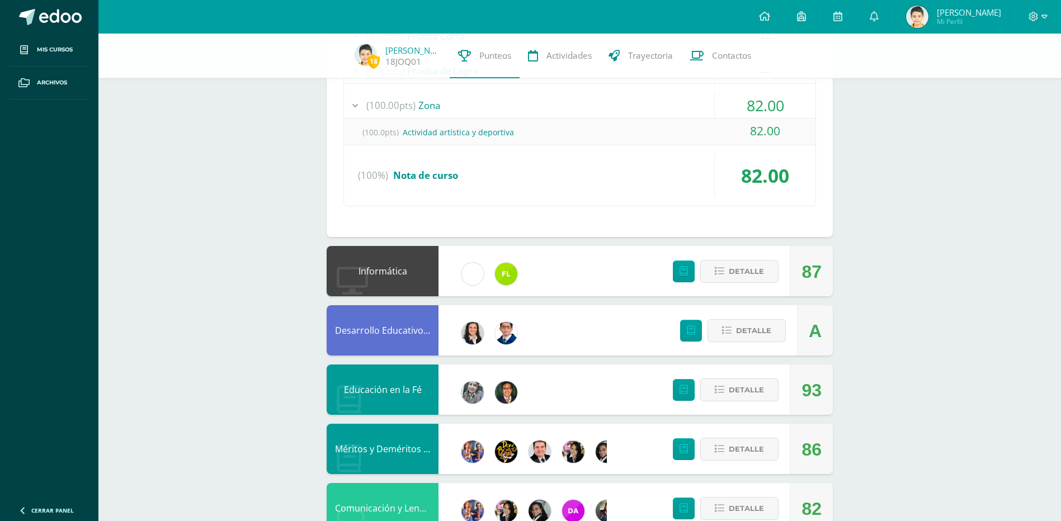
scroll to position [1289, 0]
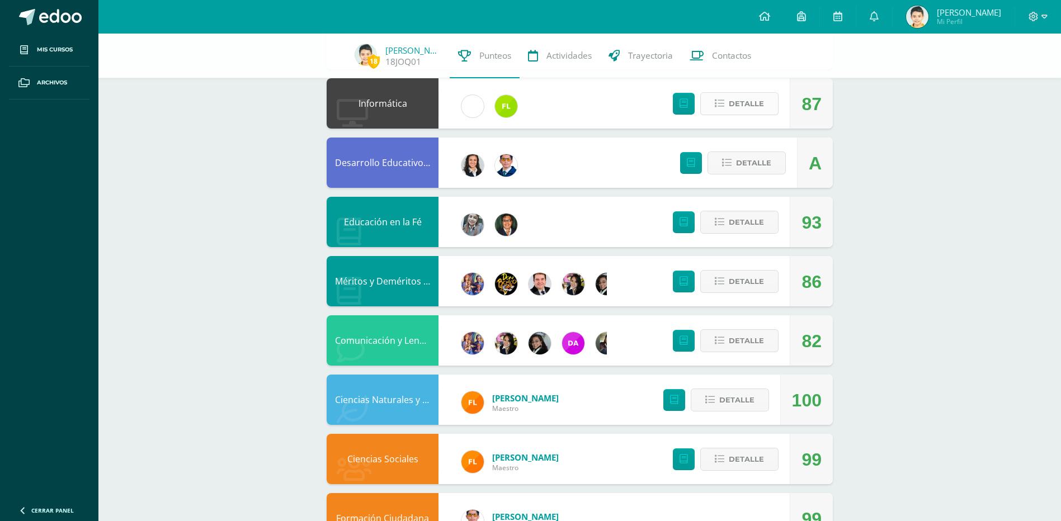
click at [740, 103] on span "Detalle" at bounding box center [746, 103] width 35 height 21
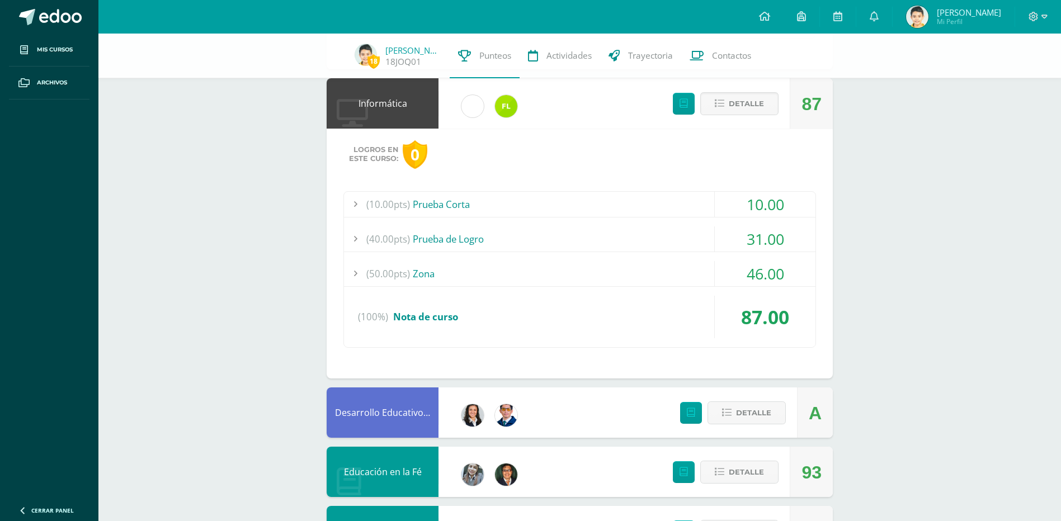
scroll to position [1457, 0]
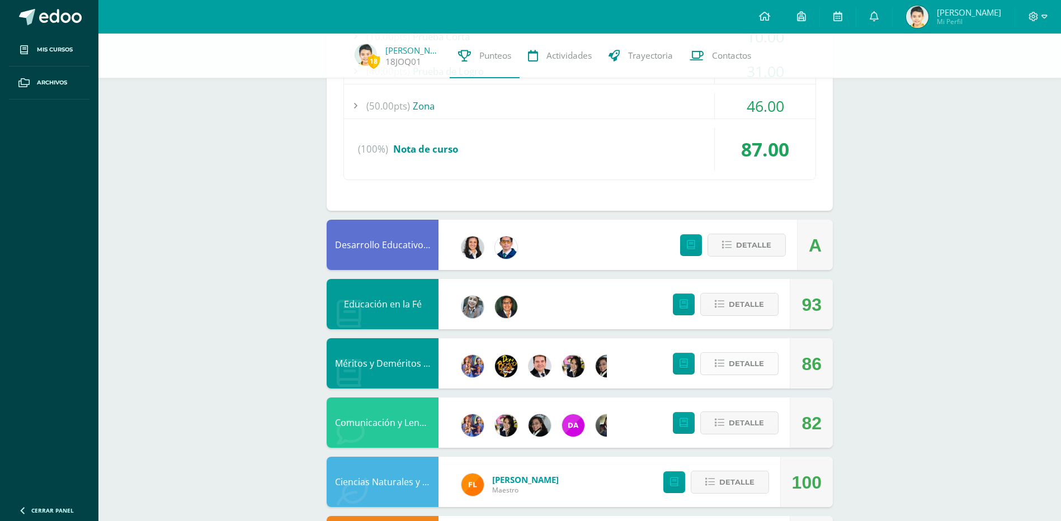
click at [749, 360] on span "Detalle" at bounding box center [746, 363] width 35 height 21
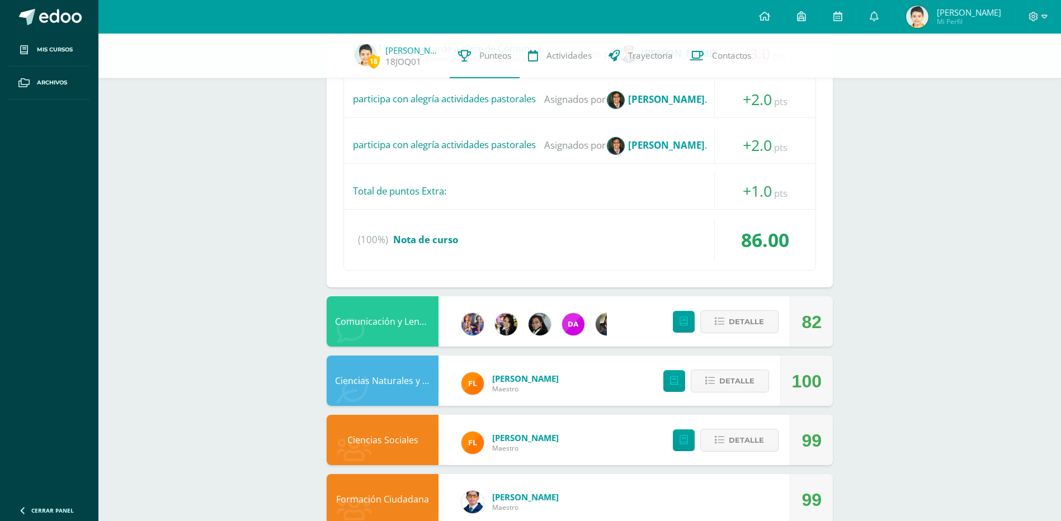
scroll to position [2070, 0]
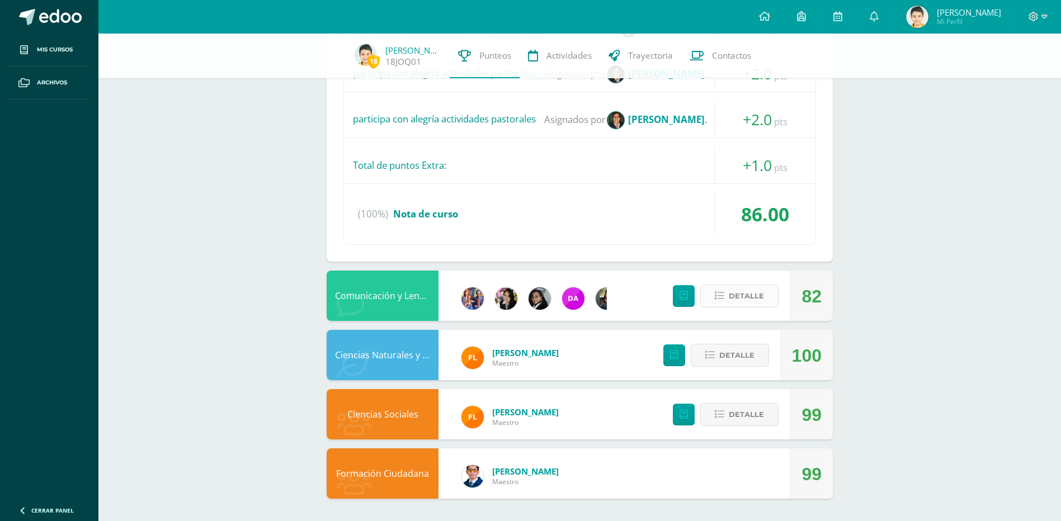
click at [733, 296] on span "Detalle" at bounding box center [746, 296] width 35 height 21
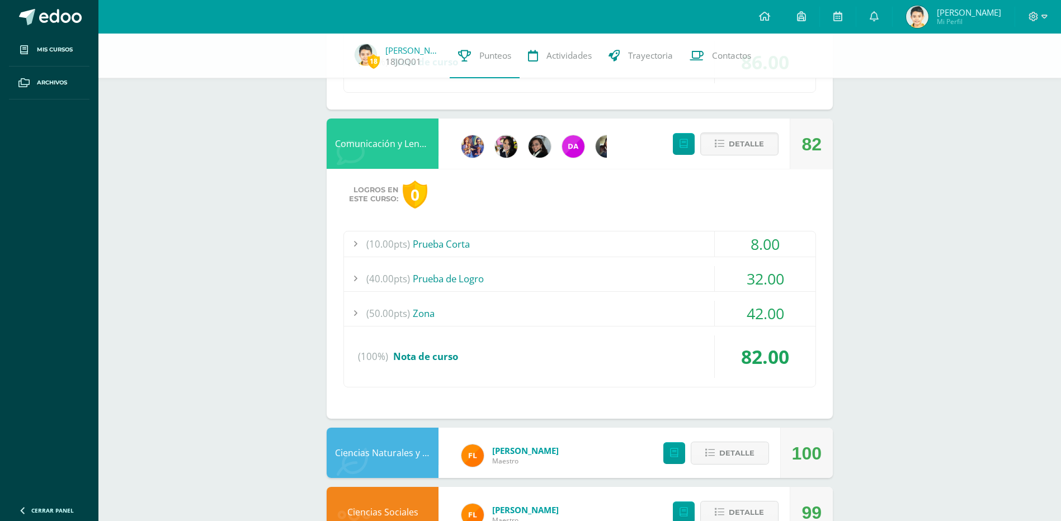
scroll to position [2237, 0]
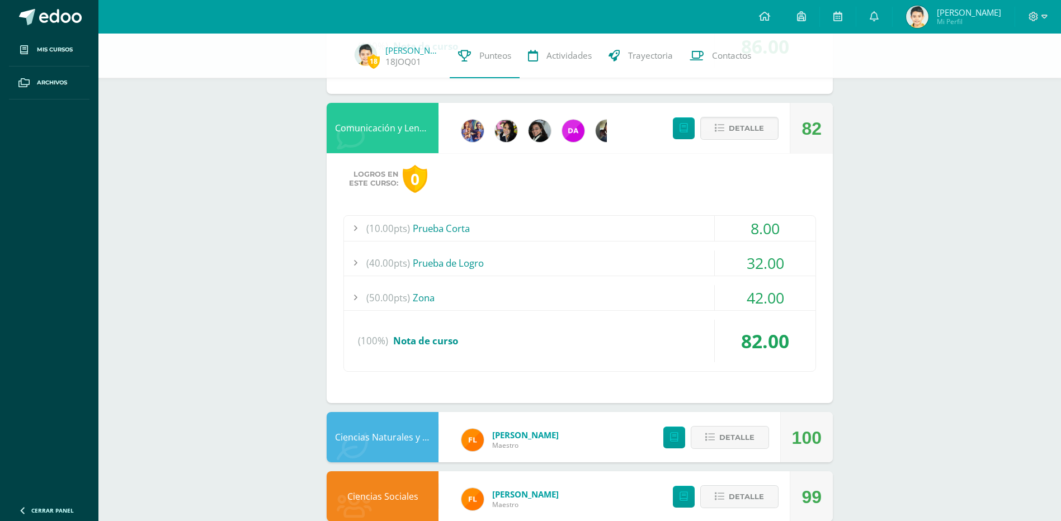
click at [424, 300] on div "(50.00pts) Zona" at bounding box center [579, 297] width 471 height 25
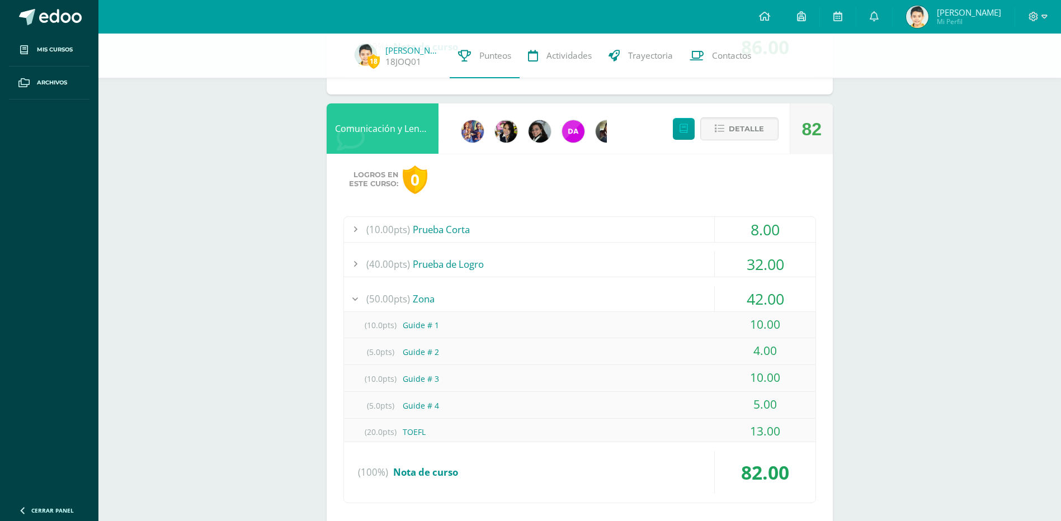
scroll to position [2211, 0]
click at [441, 263] on div "(40.00pts) Prueba de Logro" at bounding box center [579, 263] width 471 height 25
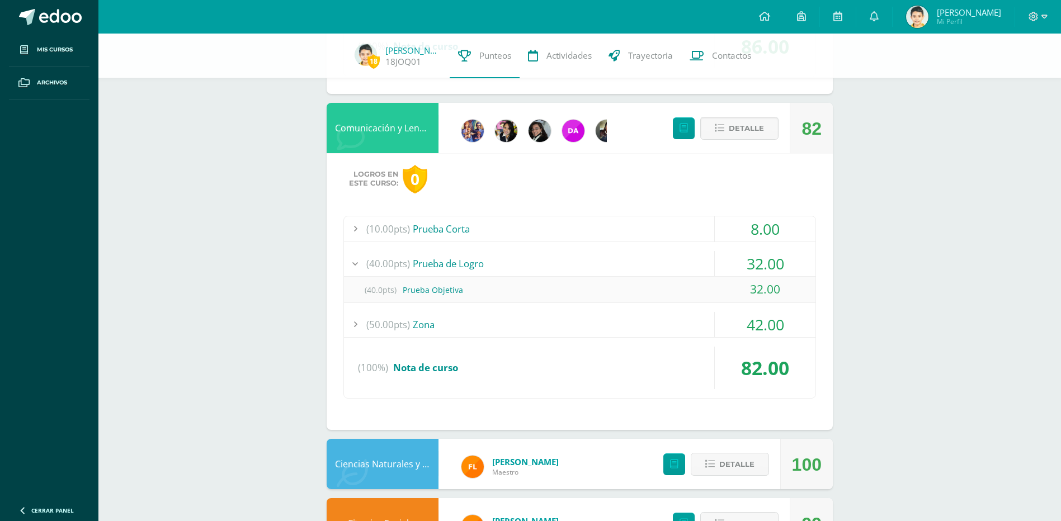
click at [442, 233] on div "(10.00pts) Prueba Corta" at bounding box center [579, 228] width 471 height 25
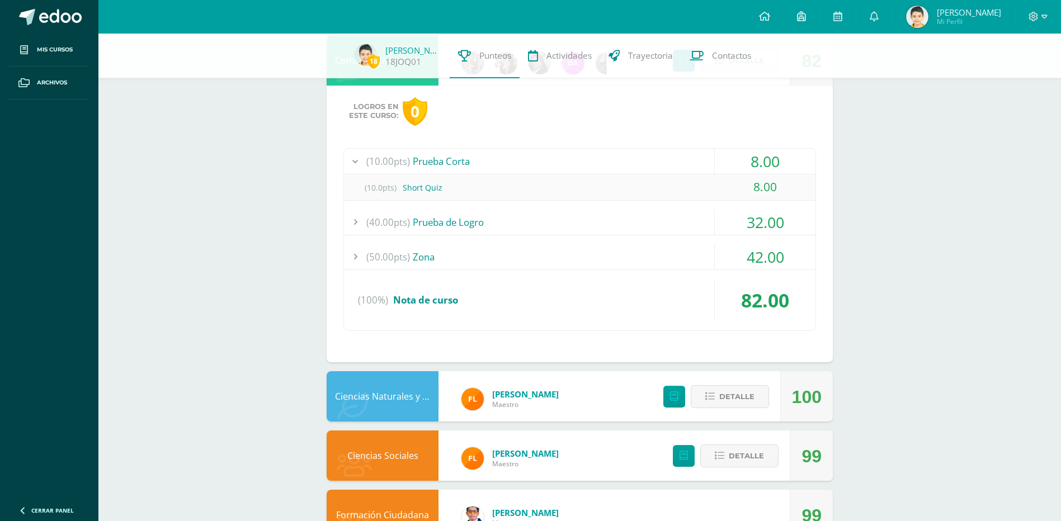
scroll to position [2320, 0]
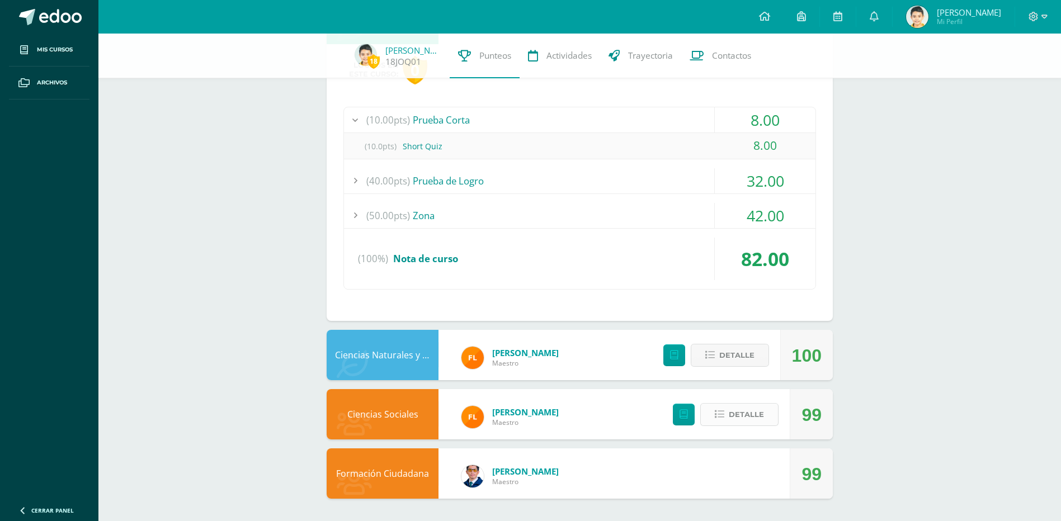
click at [752, 415] on span "Detalle" at bounding box center [746, 414] width 35 height 21
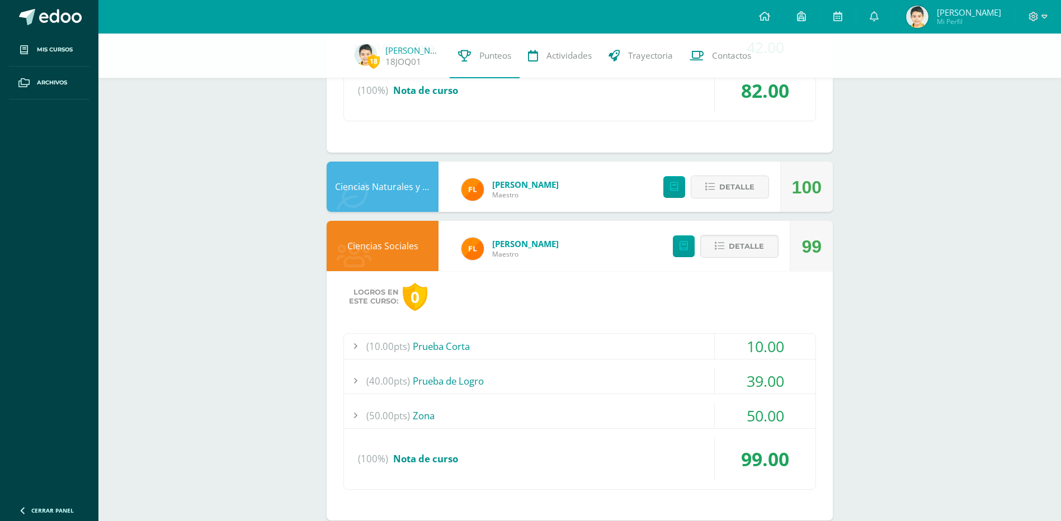
scroll to position [2569, 0]
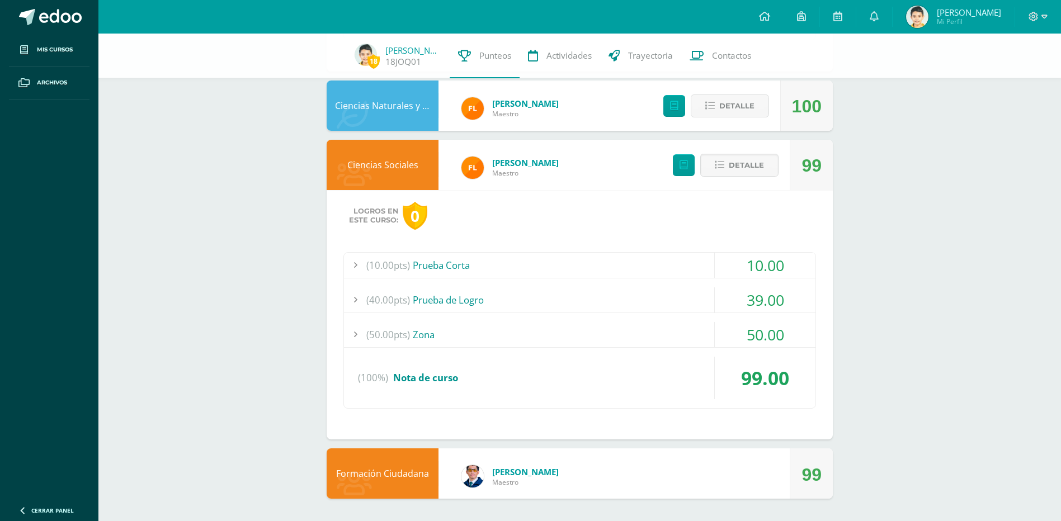
click at [417, 329] on div "(50.00pts) Zona" at bounding box center [579, 334] width 471 height 25
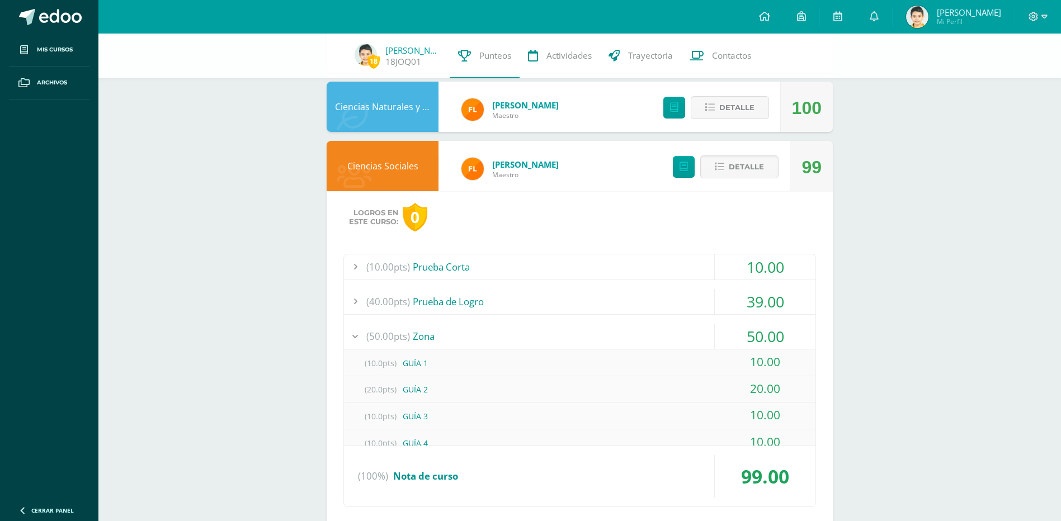
scroll to position [2543, 0]
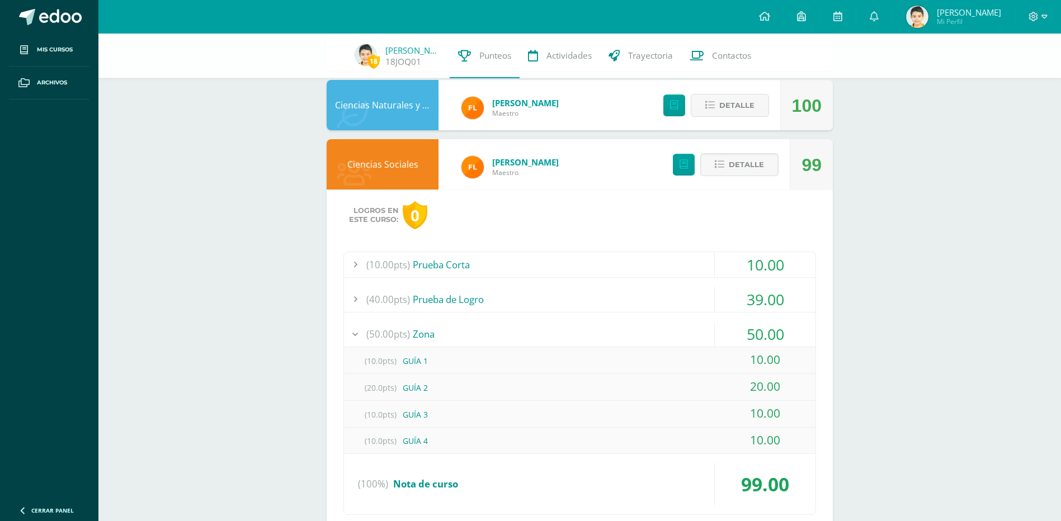
click at [457, 299] on div "(40.00pts) Prueba de Logro" at bounding box center [579, 299] width 471 height 25
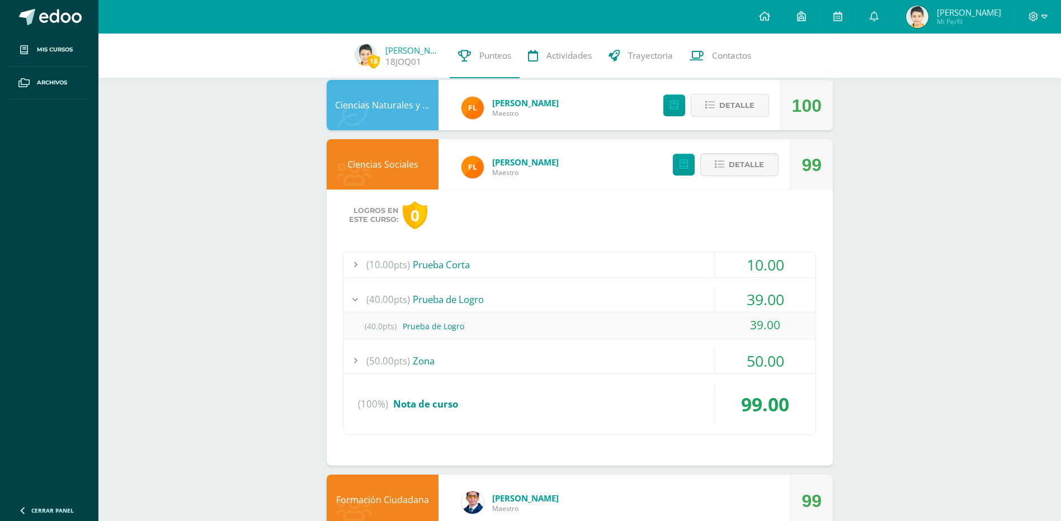
click at [433, 264] on div "(10.00pts) Prueba Corta" at bounding box center [579, 264] width 471 height 25
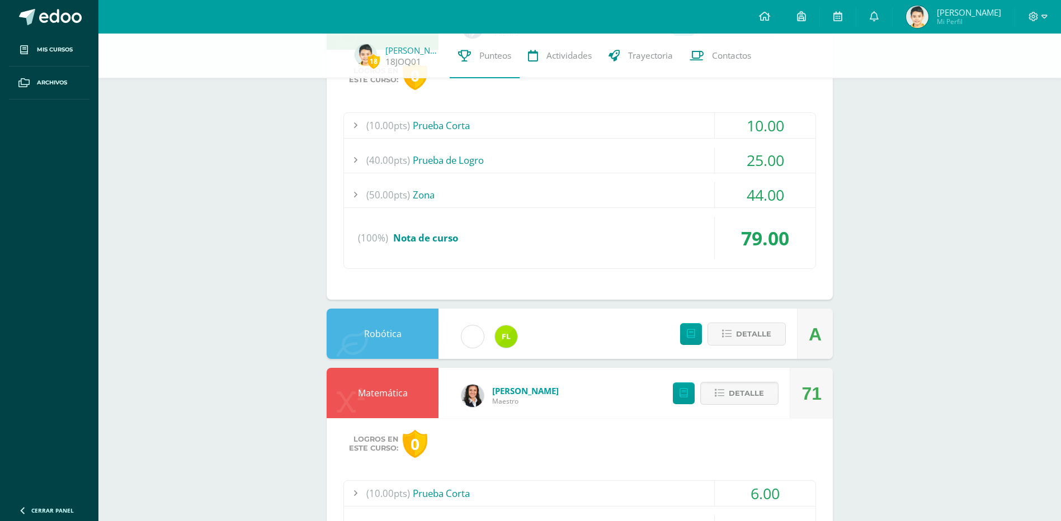
scroll to position [0, 0]
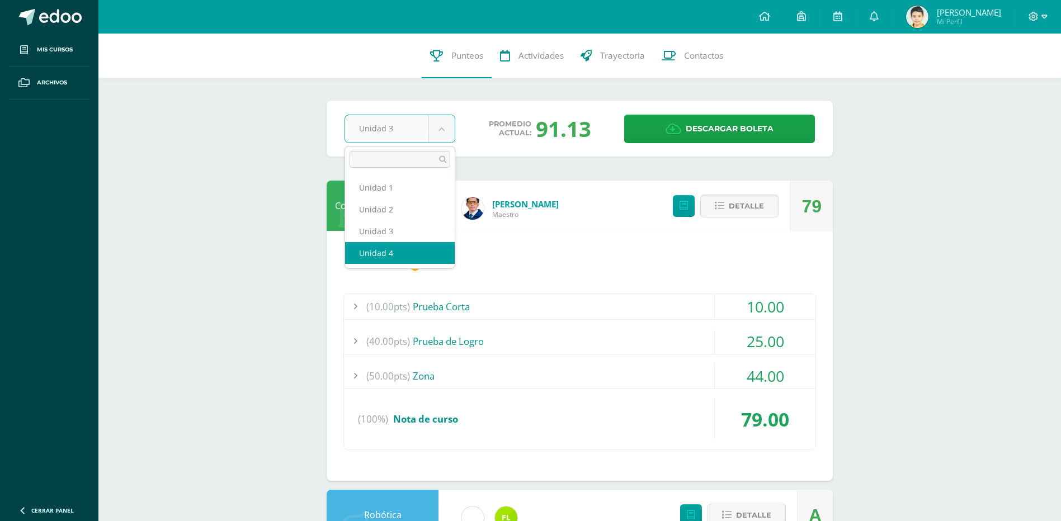
select select "Unidad 4"
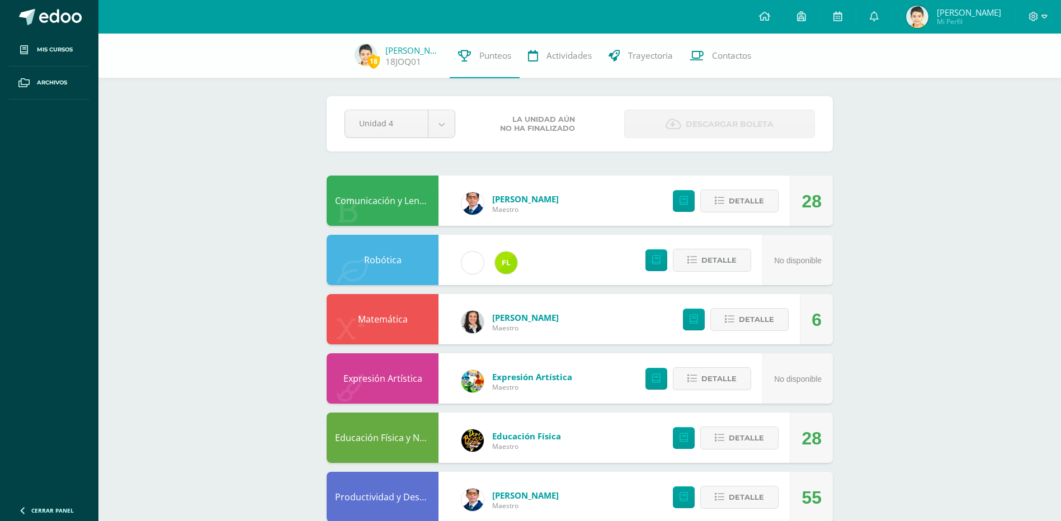
click at [1047, 16] on div at bounding box center [1038, 17] width 46 height 34
click at [1042, 16] on icon at bounding box center [1044, 17] width 6 height 4
click at [1000, 79] on span "Cerrar sesión" at bounding box center [1009, 76] width 50 height 11
